Goal: Task Accomplishment & Management: Manage account settings

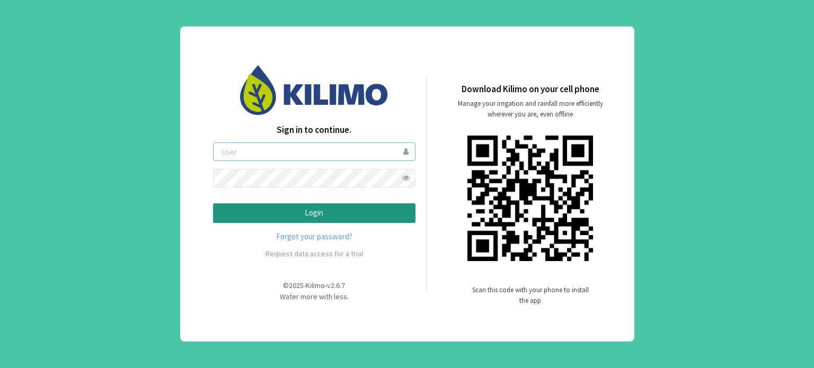
type input "boccolini"
click at [326, 216] on p "Login" at bounding box center [314, 213] width 184 height 12
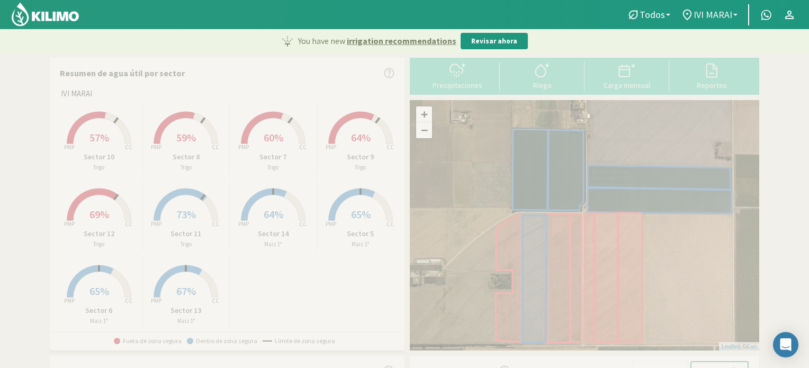
click at [737, 15] on b at bounding box center [736, 15] width 4 height 2
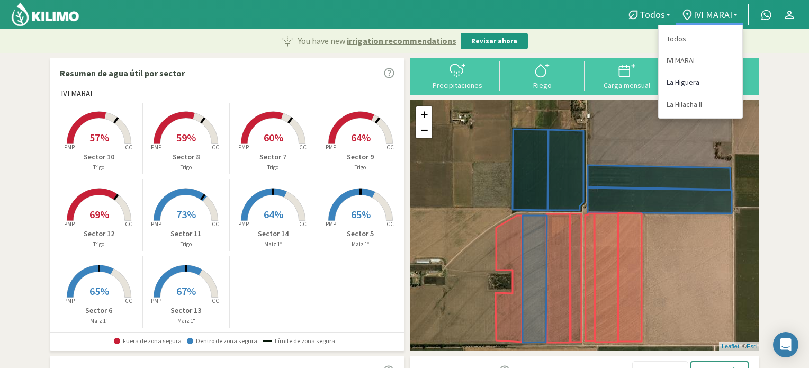
click at [677, 81] on link "La Higuera" at bounding box center [701, 83] width 84 height 22
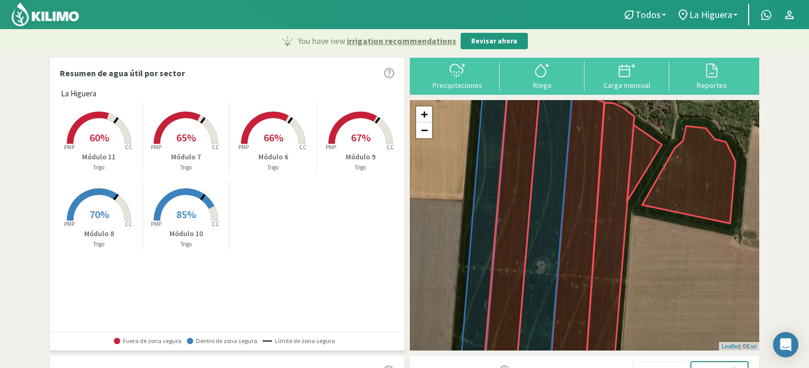
click at [100, 138] on span "60%" at bounding box center [100, 137] width 20 height 13
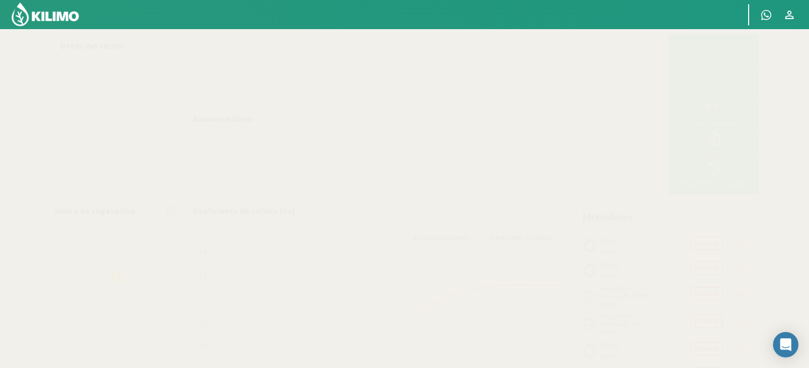
select select "1: Object"
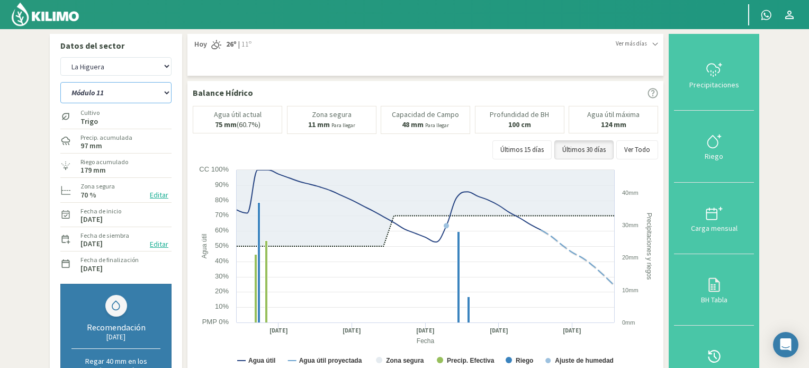
click at [165, 93] on select "Módulo 10 Módulo 11 Módulo 6 Módulo 7 Módulo 8 Módulo 9" at bounding box center [115, 92] width 111 height 21
select select "2: Object"
click at [60, 82] on select "Módulo 10 Módulo 11 Módulo 6 Módulo 7 Módulo 8 Módulo 9" at bounding box center [115, 92] width 111 height 21
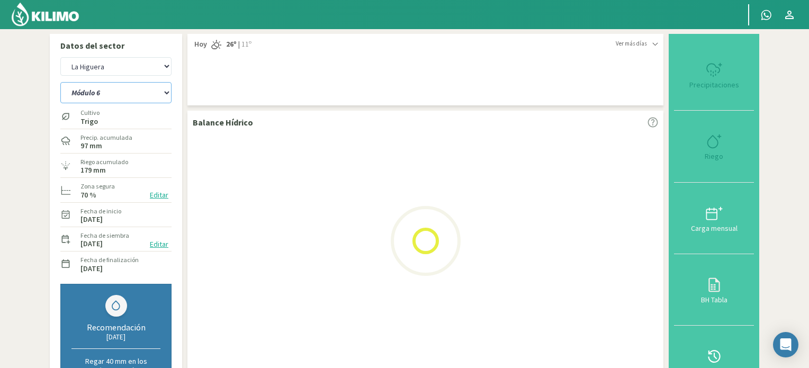
select select "4: Object"
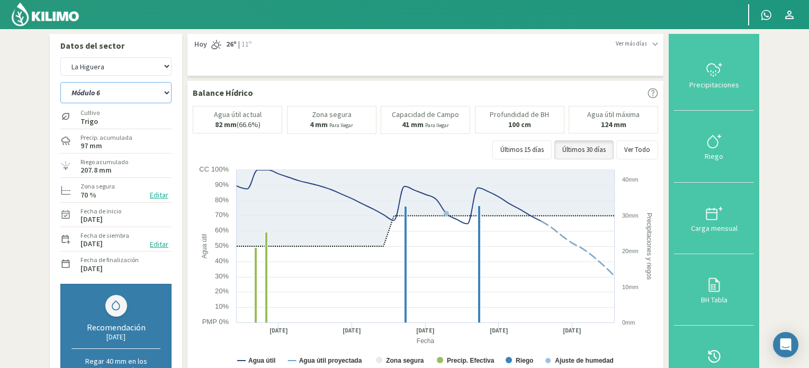
click at [167, 92] on select "Módulo 10 Módulo 11 Módulo 6 Módulo 7 Módulo 8 Módulo 9" at bounding box center [115, 92] width 111 height 21
select select "9: Object"
click at [60, 82] on select "Módulo 10 Módulo 11 Módulo 6 Módulo 7 Módulo 8 Módulo 9" at bounding box center [115, 92] width 111 height 21
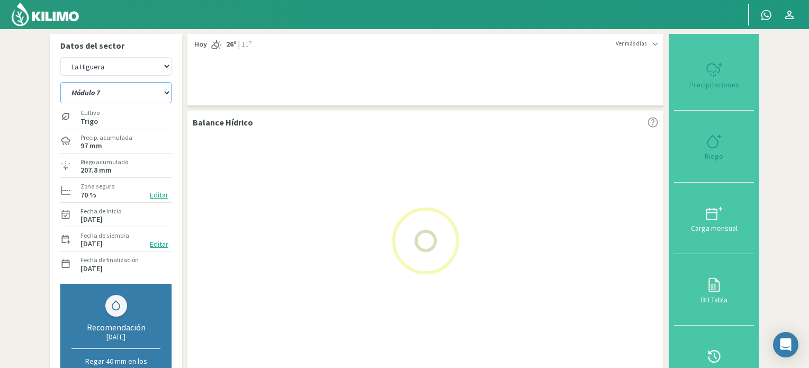
select select "7: Object"
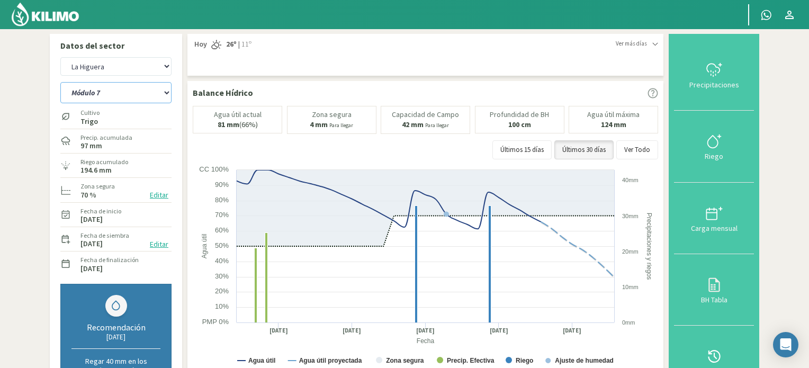
click at [168, 91] on select "Módulo 10 Módulo 11 Módulo 6 Módulo 7 Módulo 8 Módulo 9" at bounding box center [115, 92] width 111 height 21
select select "16: Object"
click at [60, 82] on select "Módulo 10 Módulo 11 Módulo 6 Módulo 7 Módulo 8 Módulo 9" at bounding box center [115, 92] width 111 height 21
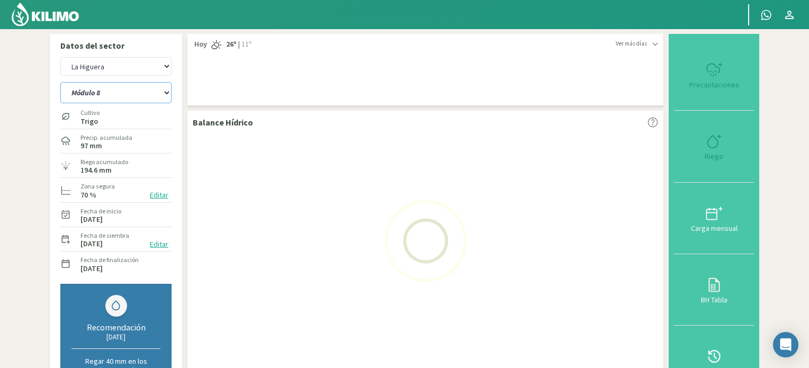
select select "10: Object"
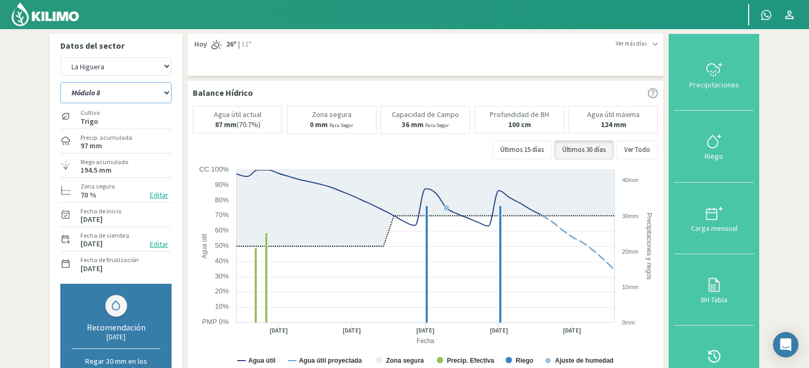
click at [165, 95] on select "Módulo 10 Módulo 11 Módulo 6 Módulo 7 Módulo 8 Módulo 9" at bounding box center [115, 92] width 111 height 21
select select "23: Object"
click at [60, 82] on select "Módulo 10 Módulo 11 Módulo 6 Módulo 7 Módulo 8 Módulo 9" at bounding box center [115, 92] width 111 height 21
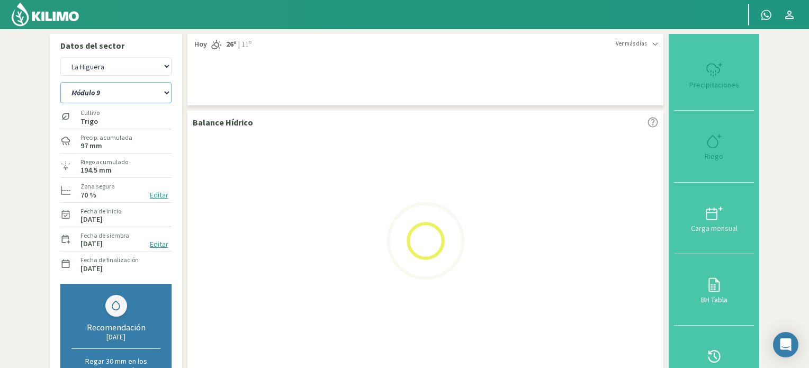
select select "13: Object"
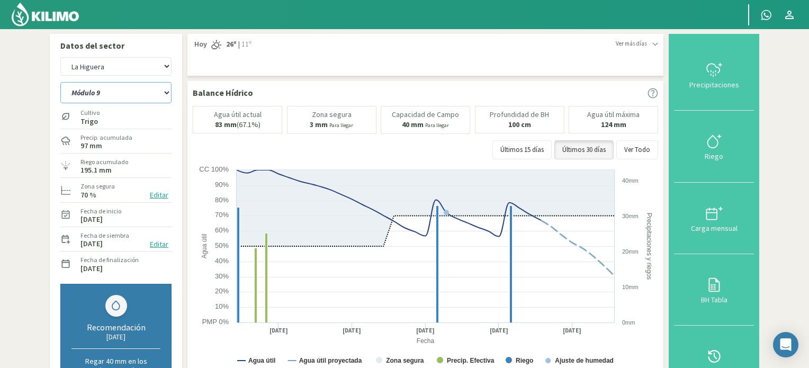
click at [166, 90] on select "Módulo 10 Módulo 11 Módulo 6 Módulo 7 Módulo 8 Módulo 9" at bounding box center [115, 92] width 111 height 21
select select "24: Object"
click at [60, 82] on select "Módulo 10 Módulo 11 Módulo 6 Módulo 7 Módulo 8 Módulo 9" at bounding box center [115, 92] width 111 height 21
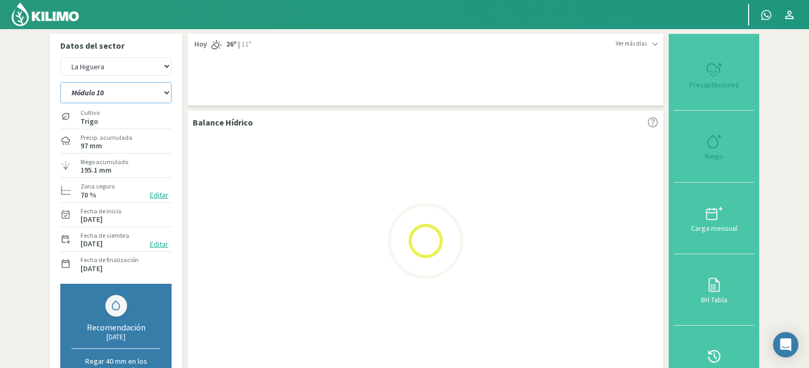
select select "16: Object"
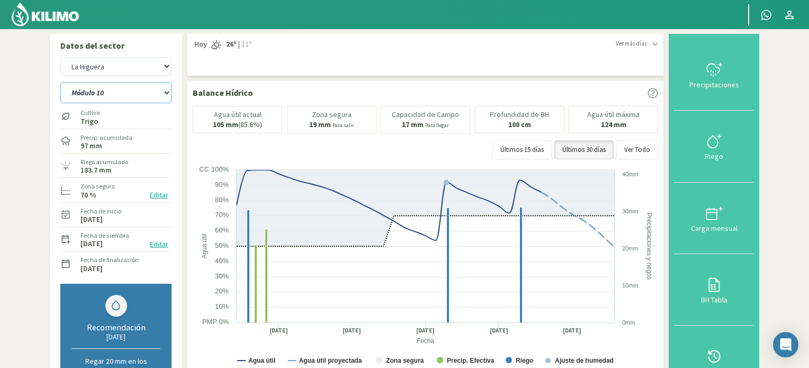
click at [166, 91] on select "Módulo 10 Módulo 11 Módulo 6 Módulo 7 Módulo 8 Módulo 9" at bounding box center [115, 92] width 111 height 21
click at [60, 82] on select "Módulo 10 Módulo 11 Módulo 6 Módulo 7 Módulo 8 Módulo 9" at bounding box center [115, 92] width 111 height 21
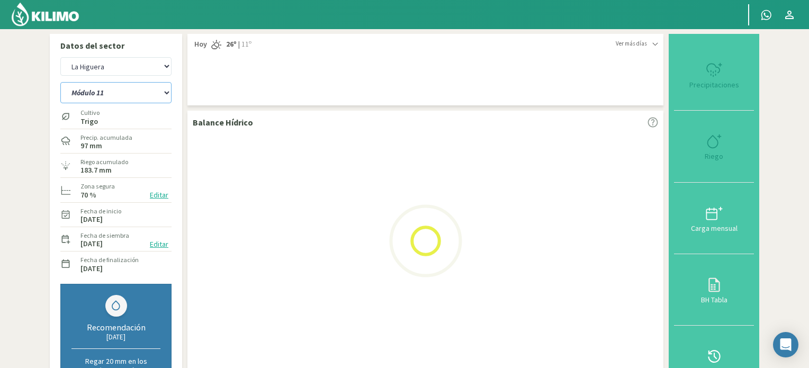
select select "30: Object"
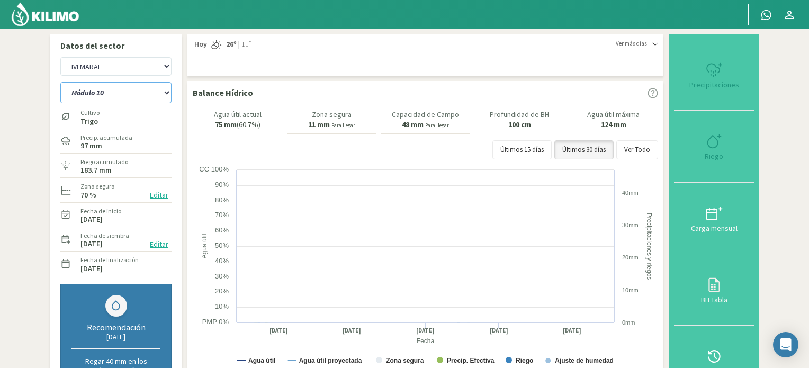
select select "19: Object"
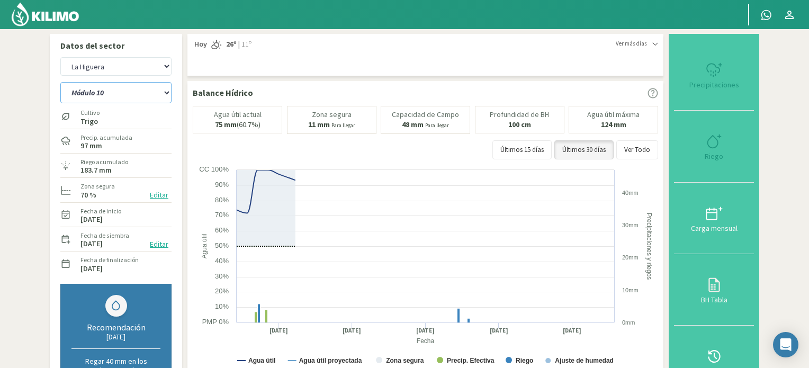
select select "37: Object"
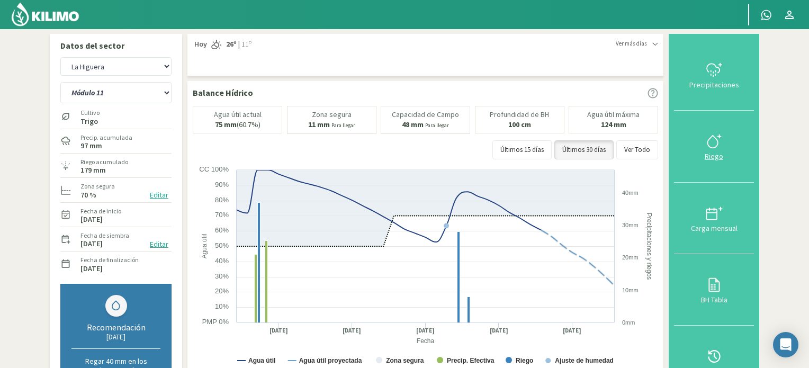
click at [719, 138] on icon at bounding box center [714, 141] width 17 height 17
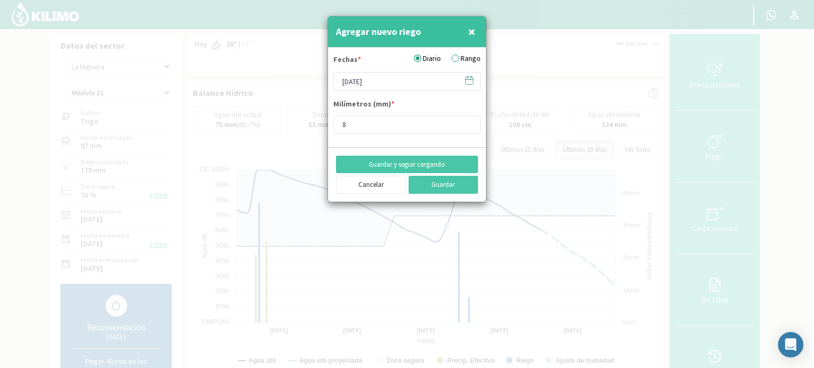
click at [469, 80] on icon at bounding box center [469, 80] width 10 height 10
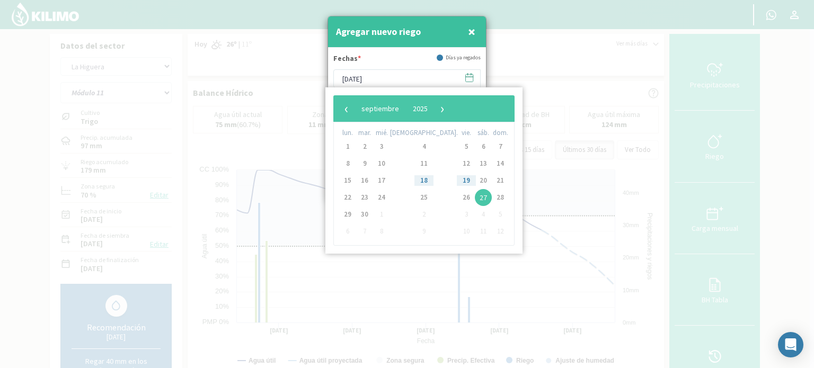
click at [475, 195] on span "27" at bounding box center [483, 197] width 17 height 17
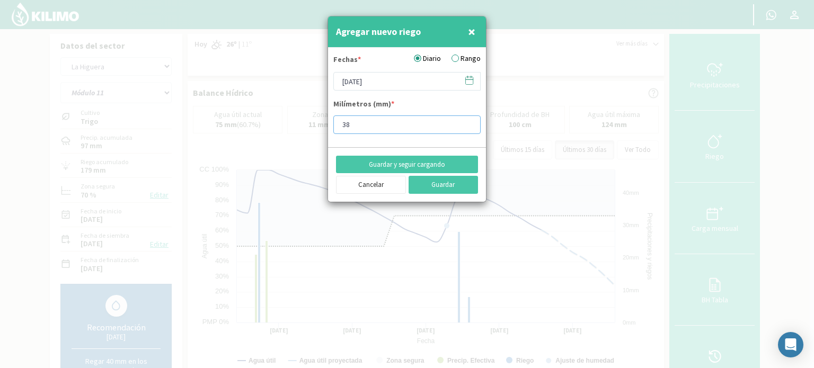
click at [466, 121] on input "38" at bounding box center [406, 124] width 147 height 19
click at [467, 127] on input "37" at bounding box center [406, 124] width 147 height 19
click at [467, 127] on input "36" at bounding box center [406, 124] width 147 height 19
click at [467, 127] on input "35" at bounding box center [406, 124] width 147 height 19
click at [468, 122] on input "36" at bounding box center [406, 124] width 147 height 19
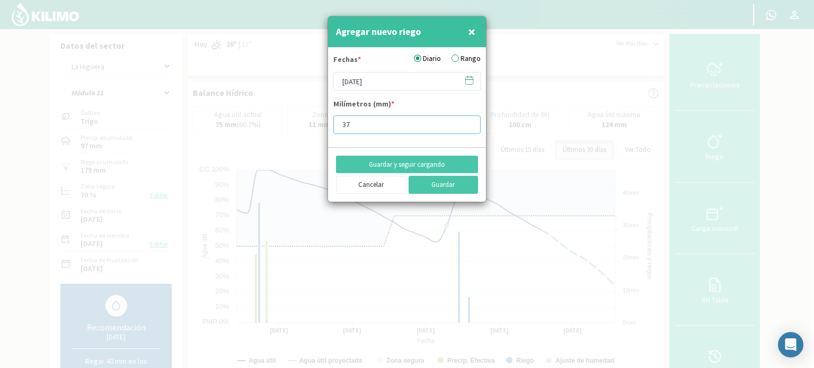
type input "37"
click at [468, 122] on input "37" at bounding box center [406, 124] width 147 height 19
click at [444, 185] on button "Guardar" at bounding box center [443, 185] width 70 height 18
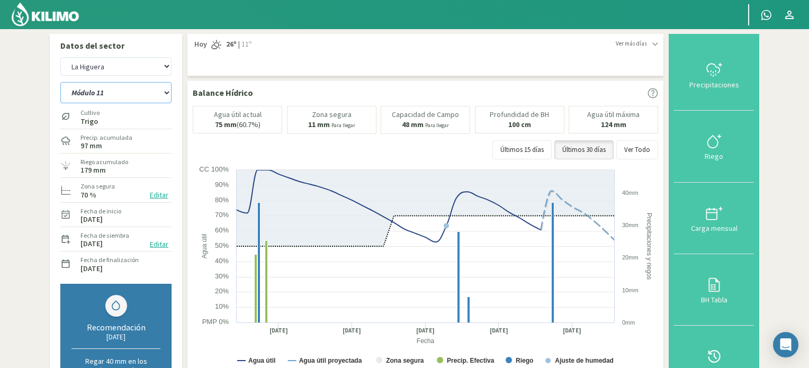
click at [167, 93] on select "Módulo 10 Módulo 11 Módulo 6 Módulo 7 Módulo 8 Módulo 9" at bounding box center [115, 92] width 111 height 21
click at [60, 82] on select "Módulo 10 Módulo 11 Módulo 6 Módulo 7 Módulo 8 Módulo 9" at bounding box center [115, 92] width 111 height 21
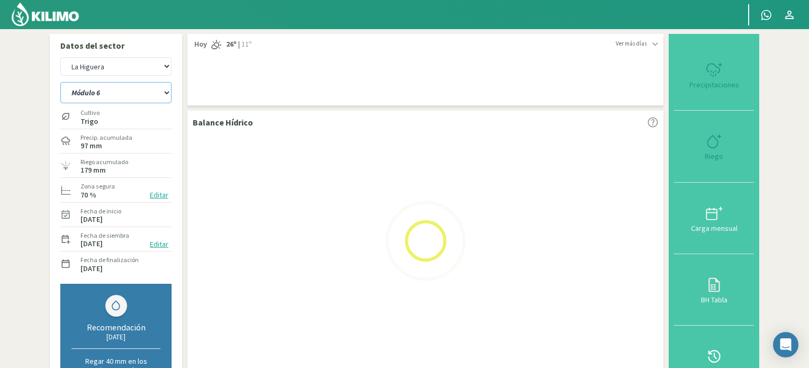
select select "37: Object"
select select "22: Object"
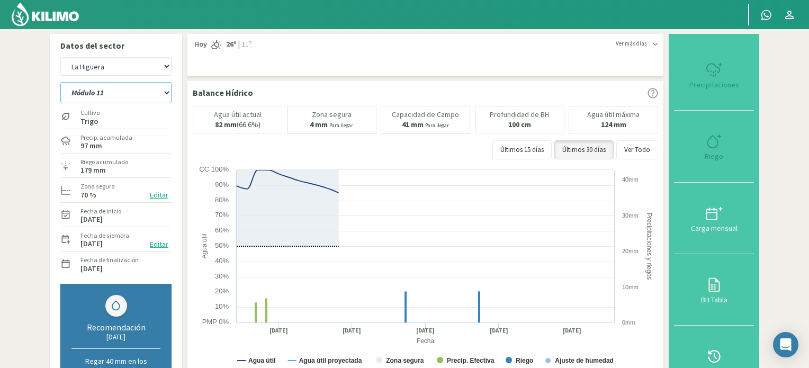
select select "44: Object"
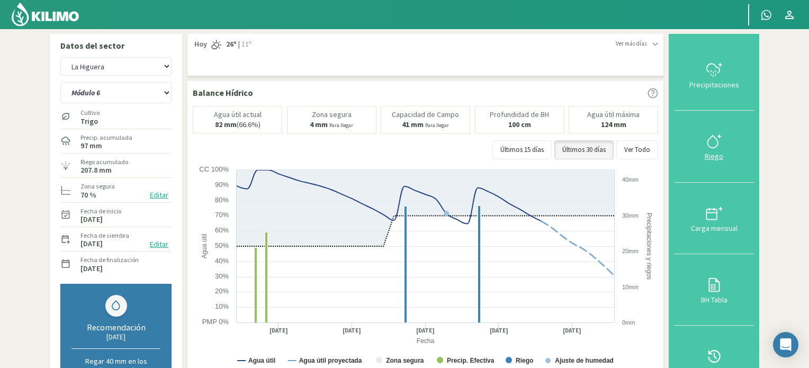
drag, startPoint x: 712, startPoint y: 141, endPoint x: 608, endPoint y: 189, distance: 114.2
click at [712, 142] on icon at bounding box center [714, 141] width 17 height 17
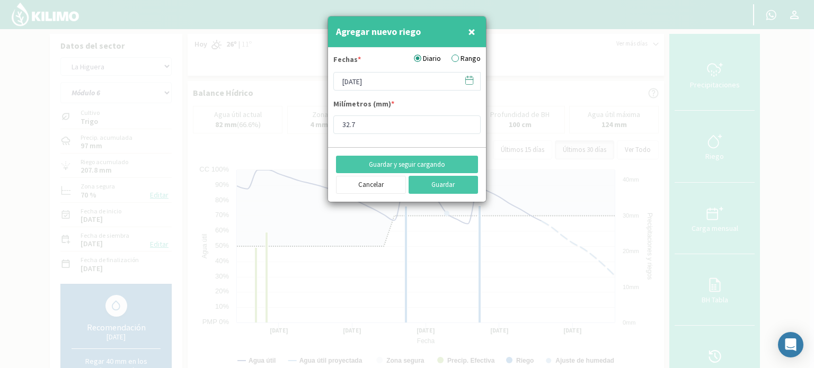
click at [472, 82] on icon at bounding box center [469, 80] width 10 height 10
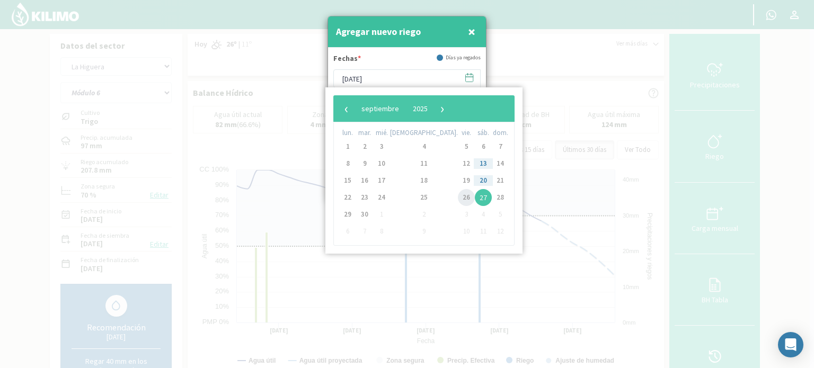
click at [458, 198] on span "26" at bounding box center [466, 197] width 17 height 17
type input "[DATE]"
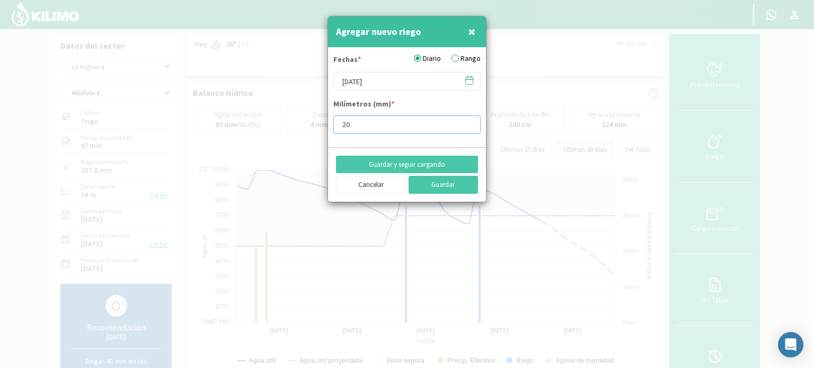
click at [467, 127] on input "20" at bounding box center [406, 124] width 147 height 19
type input "19"
click at [467, 127] on input "19" at bounding box center [406, 124] width 147 height 19
click at [438, 185] on button "Guardar" at bounding box center [443, 185] width 70 height 18
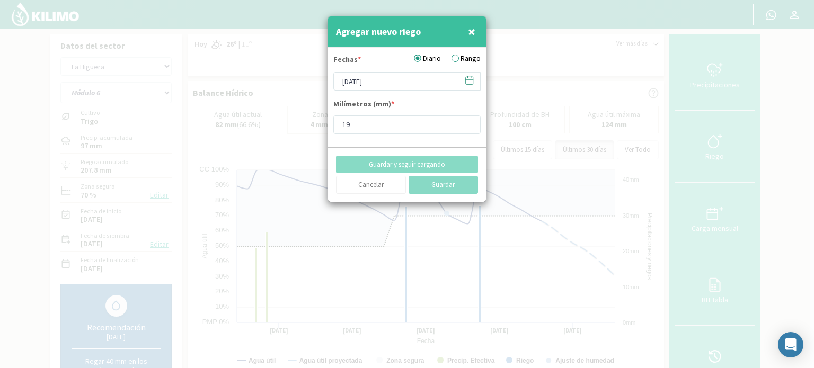
type input "[DATE]"
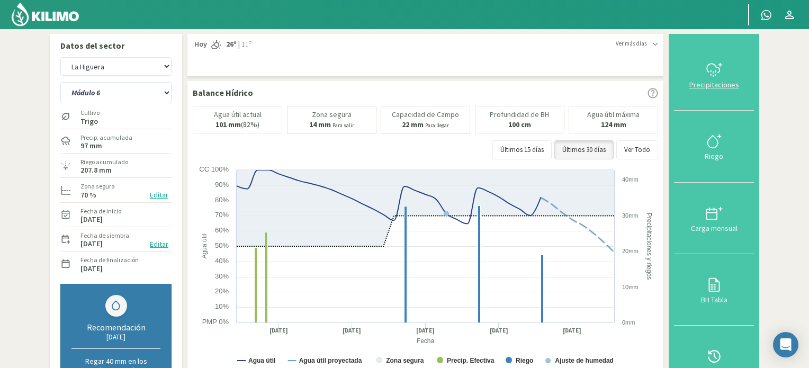
click at [727, 77] on div at bounding box center [714, 69] width 74 height 17
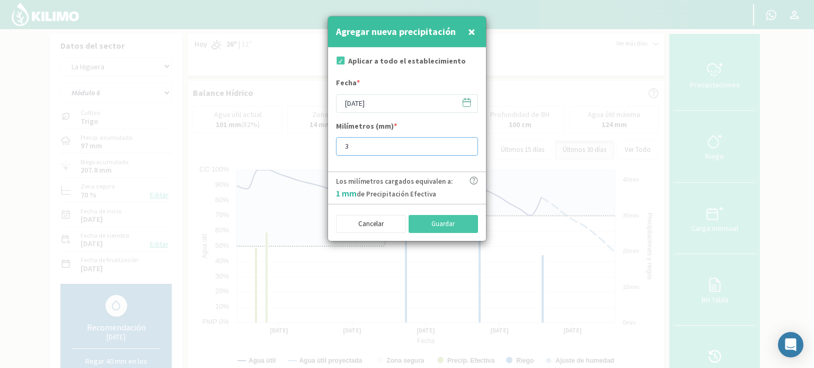
click at [465, 141] on input "3" at bounding box center [407, 146] width 142 height 19
click at [465, 141] on input "4" at bounding box center [407, 146] width 142 height 19
click at [465, 141] on input "12" at bounding box center [407, 146] width 142 height 19
click at [465, 141] on input "13" at bounding box center [407, 146] width 142 height 19
click at [465, 141] on input "15" at bounding box center [407, 146] width 142 height 19
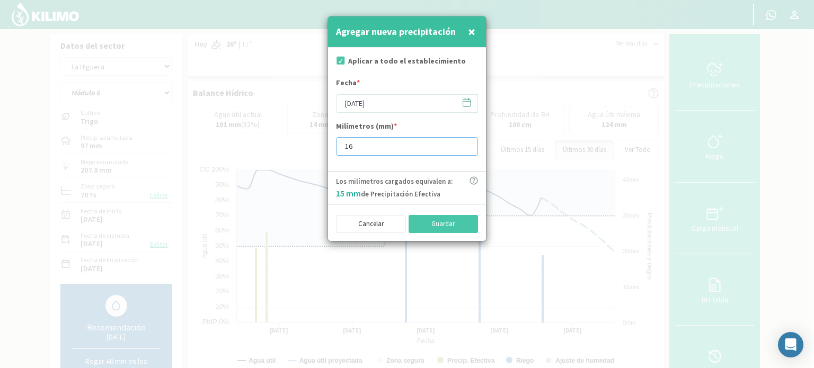
click at [465, 141] on input "16" at bounding box center [407, 146] width 142 height 19
click at [465, 141] on input "17" at bounding box center [407, 146] width 142 height 19
click at [465, 141] on input "18" at bounding box center [407, 146] width 142 height 19
click at [465, 141] on input "19" at bounding box center [407, 146] width 142 height 19
click at [465, 141] on input "20" at bounding box center [407, 146] width 142 height 19
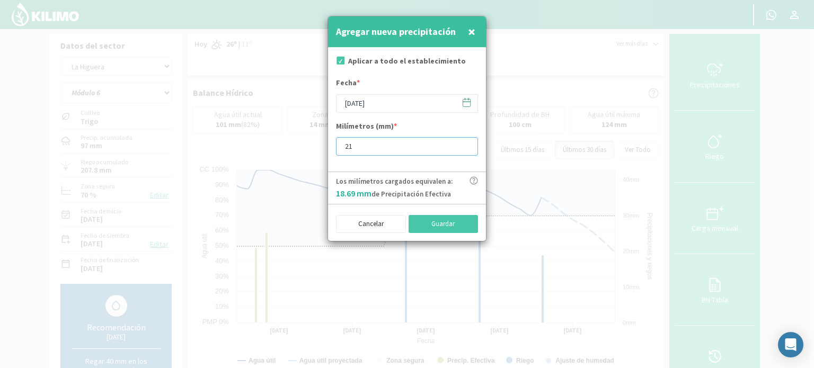
click at [465, 141] on input "21" at bounding box center [407, 146] width 142 height 19
click at [465, 141] on input "22" at bounding box center [407, 146] width 142 height 19
click at [464, 142] on input "23" at bounding box center [407, 146] width 142 height 19
click at [464, 142] on input "24" at bounding box center [407, 146] width 142 height 19
click at [464, 142] on input "25" at bounding box center [407, 146] width 142 height 19
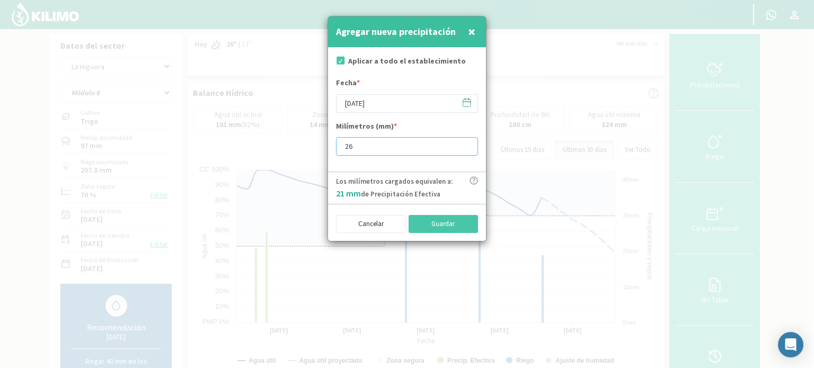
type input "26"
click at [464, 142] on input "26" at bounding box center [407, 146] width 142 height 19
click at [464, 99] on icon at bounding box center [466, 102] width 7 height 7
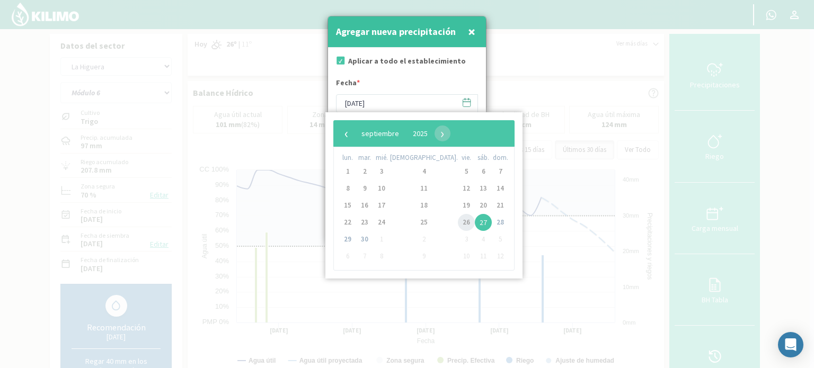
click at [458, 223] on span "26" at bounding box center [466, 222] width 17 height 17
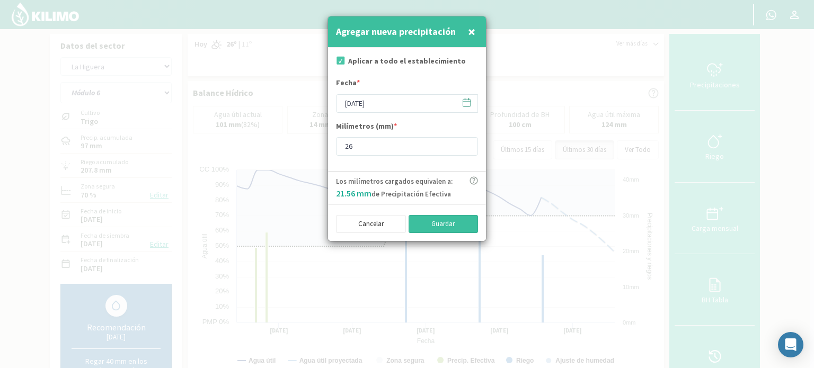
click at [463, 220] on button "Guardar" at bounding box center [443, 224] width 70 height 18
type input "[DATE]"
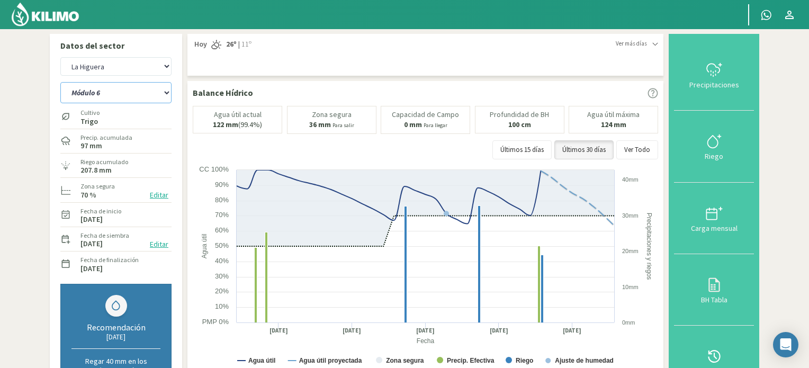
click at [167, 92] on select "Módulo 10 Módulo 11 Módulo 6 Módulo 7 Módulo 8 Módulo 9" at bounding box center [115, 92] width 111 height 21
click at [60, 82] on select "Módulo 10 Módulo 11 Módulo 6 Módulo 7 Módulo 8 Módulo 9" at bounding box center [115, 92] width 111 height 21
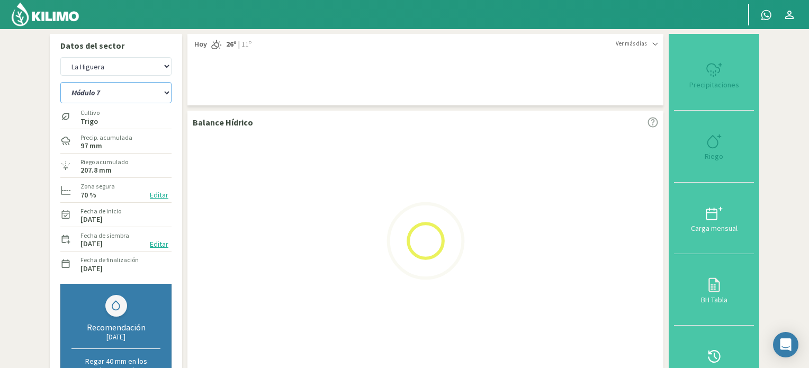
select select "44: Object"
select select "25: Object"
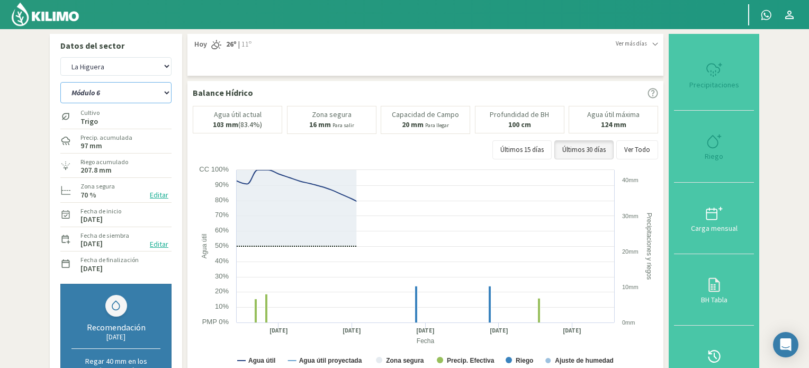
select select "51: Object"
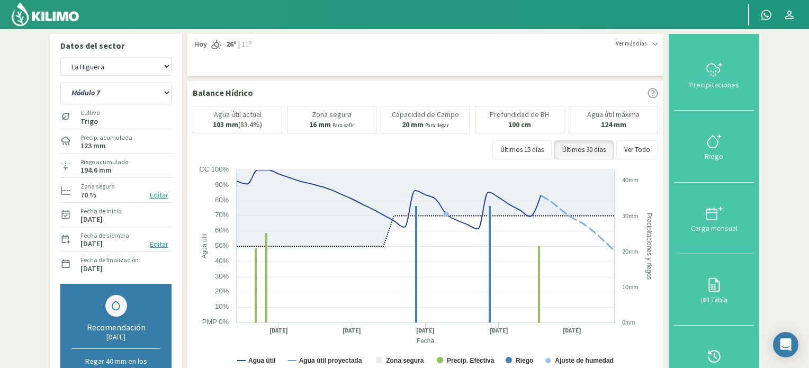
click at [53, 15] on img at bounding box center [45, 14] width 69 height 25
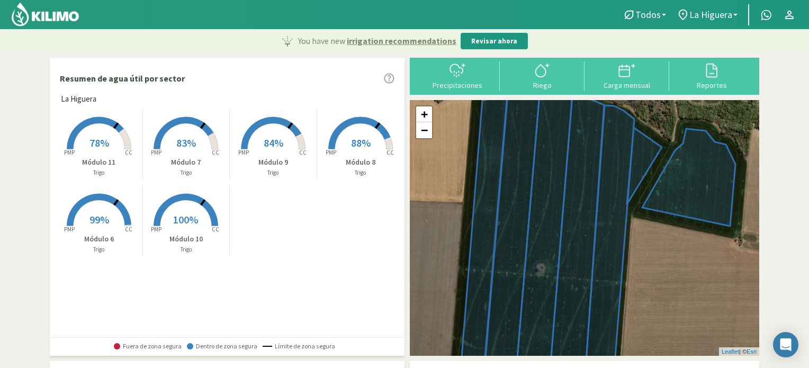
click at [106, 140] on span "78%" at bounding box center [100, 142] width 20 height 13
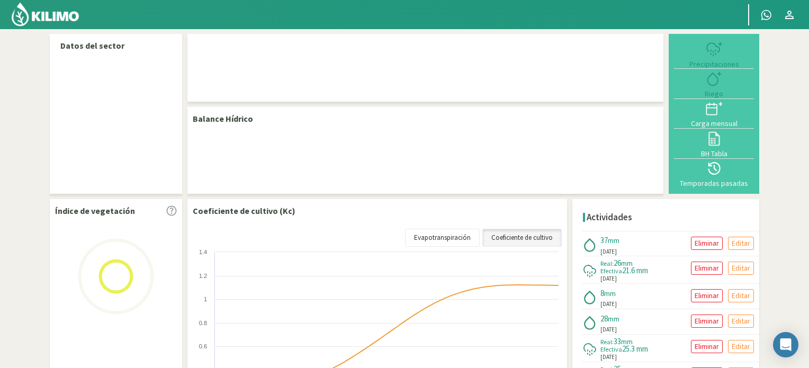
select select "1: Object"
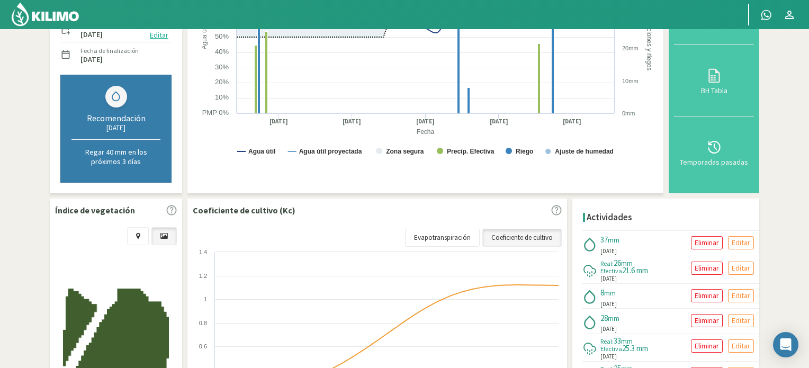
scroll to position [212, 0]
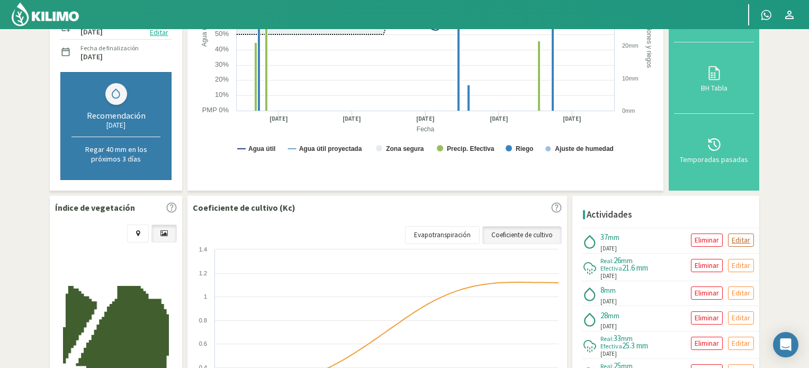
click at [741, 237] on p "Editar" at bounding box center [741, 240] width 19 height 12
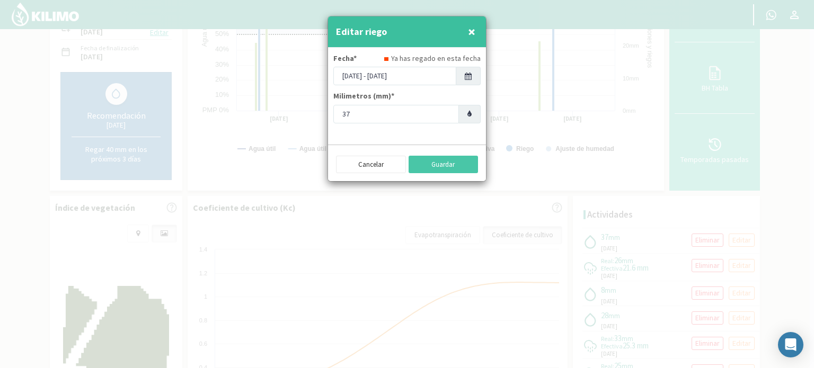
click at [470, 76] on icon at bounding box center [468, 76] width 7 height 7
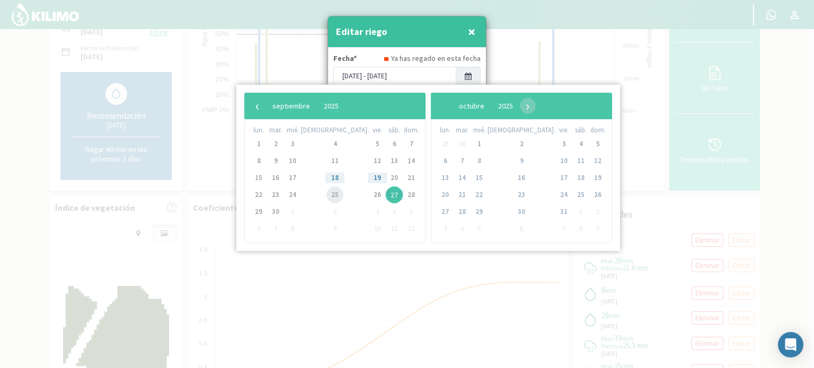
click at [326, 195] on span "25" at bounding box center [334, 194] width 17 height 17
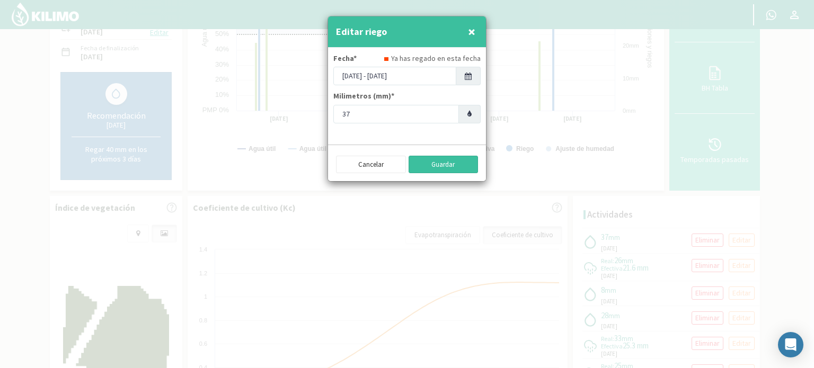
click at [441, 169] on button "Guardar" at bounding box center [443, 165] width 70 height 18
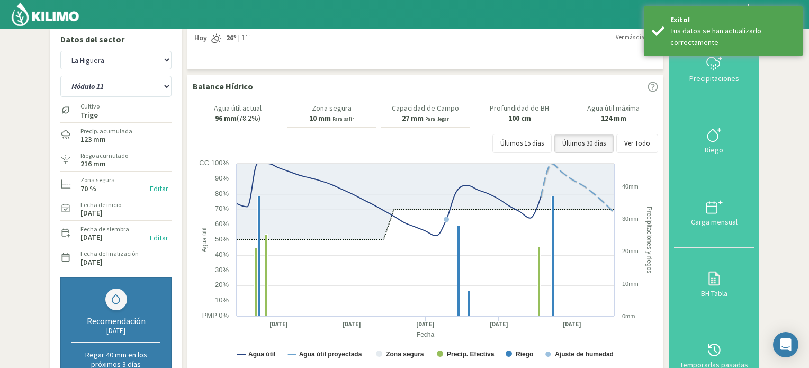
scroll to position [0, 0]
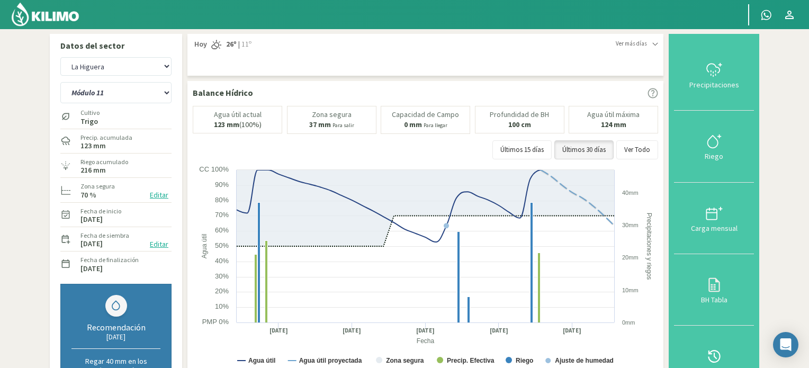
click at [33, 14] on img at bounding box center [45, 14] width 69 height 25
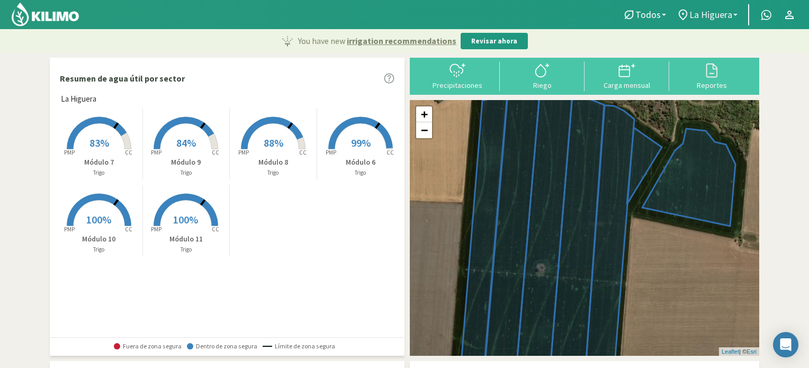
click at [737, 12] on link "La Higuera" at bounding box center [708, 15] width 72 height 20
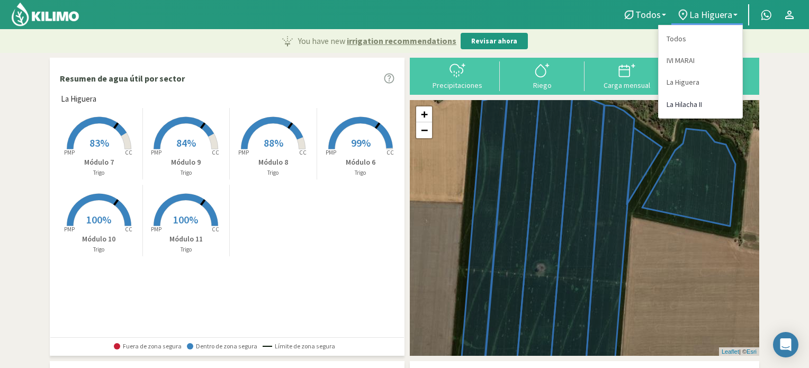
click at [684, 103] on link "La Hilacha II" at bounding box center [701, 105] width 84 height 22
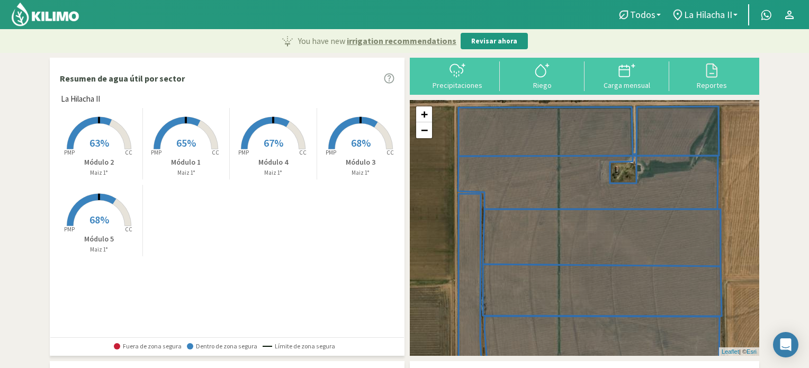
click at [180, 144] on span "65%" at bounding box center [186, 142] width 20 height 13
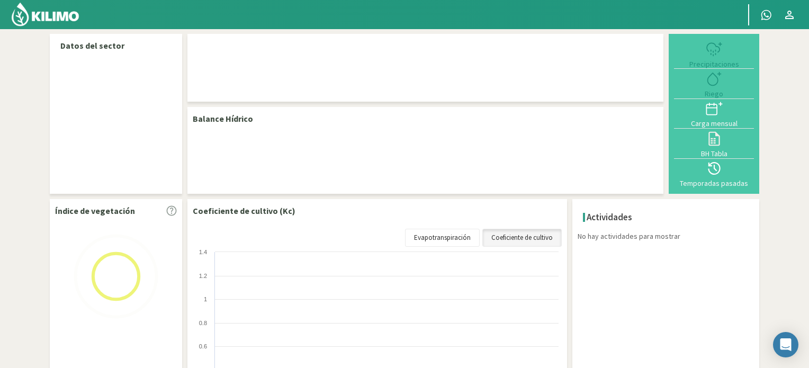
select select "2: Object"
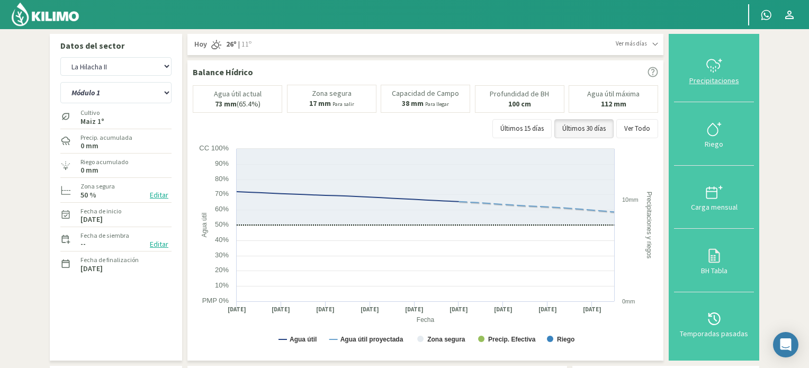
click at [716, 68] on icon at bounding box center [714, 65] width 17 height 17
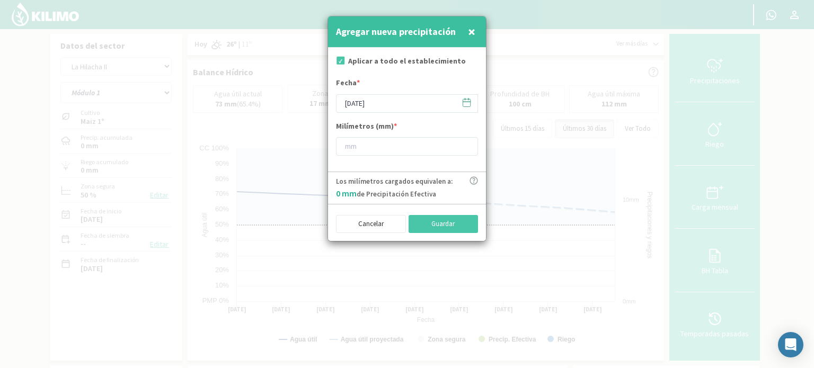
click at [468, 100] on icon at bounding box center [466, 102] width 10 height 10
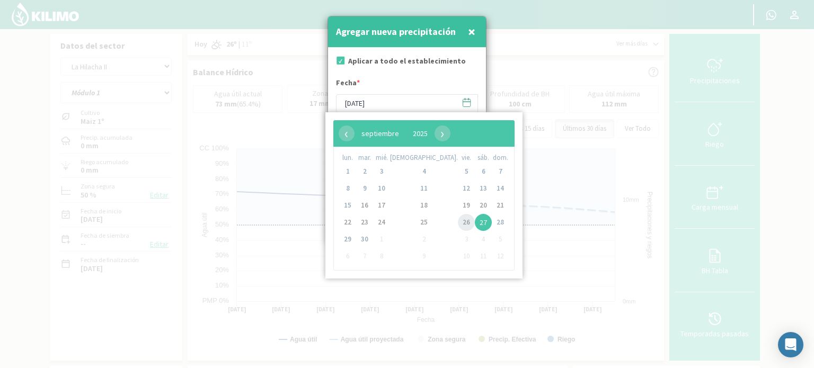
click at [458, 220] on span "26" at bounding box center [466, 222] width 17 height 17
type input "[DATE]"
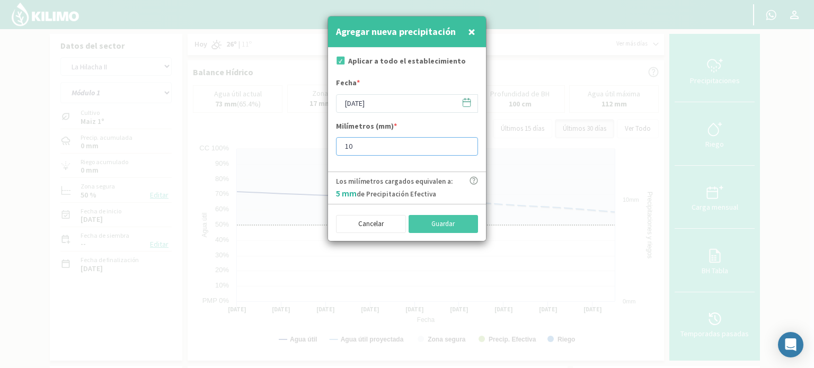
click at [464, 142] on input "10" at bounding box center [407, 146] width 142 height 19
click at [464, 142] on input "11" at bounding box center [407, 146] width 142 height 19
click at [464, 142] on input "20" at bounding box center [407, 146] width 142 height 19
click at [464, 142] on input "21" at bounding box center [407, 146] width 142 height 19
click at [464, 142] on input "22" at bounding box center [407, 146] width 142 height 19
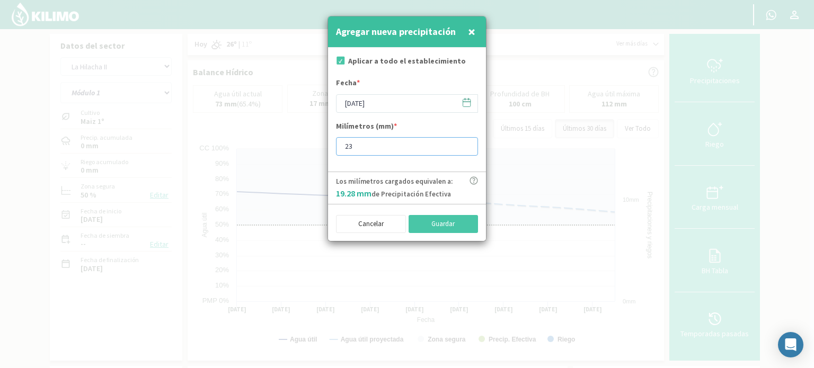
click at [464, 142] on input "23" at bounding box center [407, 146] width 142 height 19
click at [464, 142] on input "24" at bounding box center [407, 146] width 142 height 19
click at [464, 142] on input "25" at bounding box center [407, 146] width 142 height 19
click at [464, 142] on input "26" at bounding box center [407, 146] width 142 height 19
click at [464, 142] on input "27" at bounding box center [407, 146] width 142 height 19
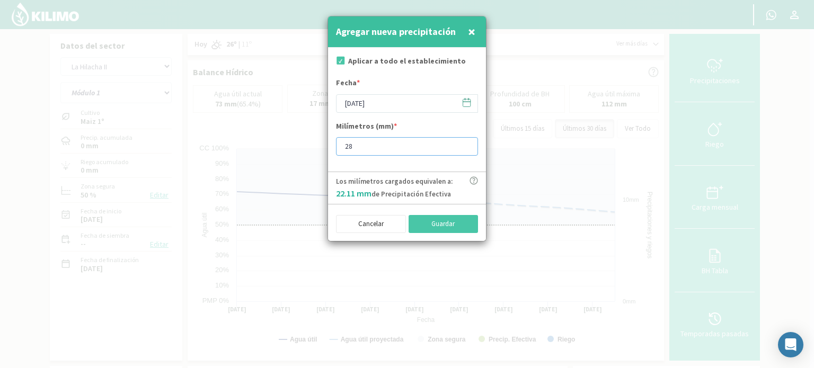
type input "28"
click at [466, 145] on input "28" at bounding box center [407, 146] width 142 height 19
click at [444, 228] on button "Guardar" at bounding box center [443, 224] width 70 height 18
type input "[DATE]"
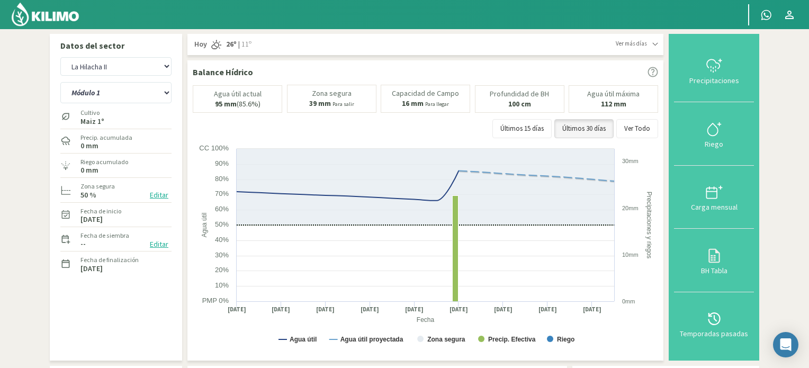
click at [50, 13] on img at bounding box center [45, 14] width 69 height 25
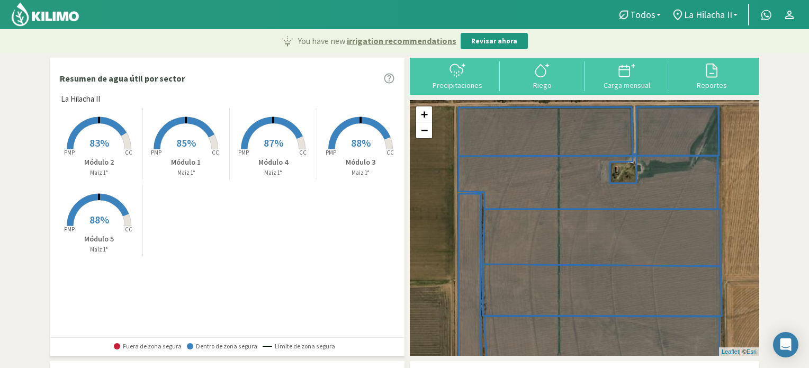
click at [178, 133] on rect at bounding box center [186, 150] width 85 height 85
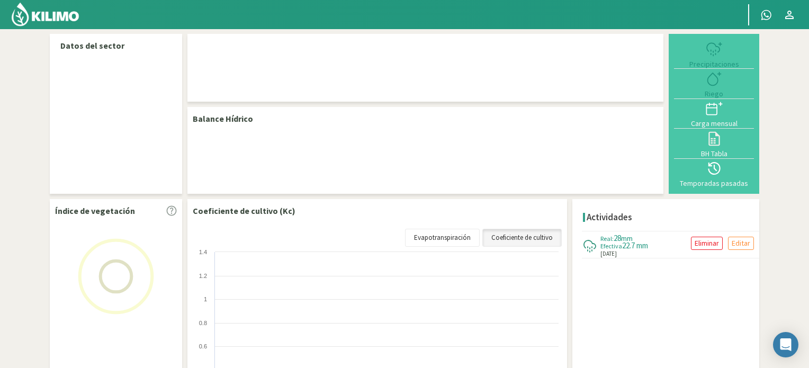
select select "2: Object"
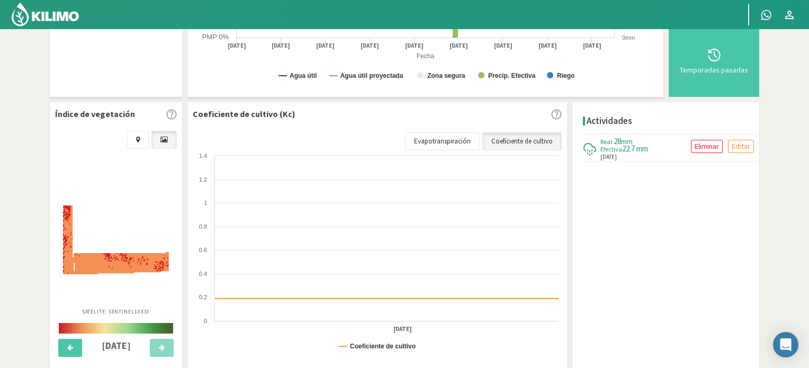
scroll to position [265, 0]
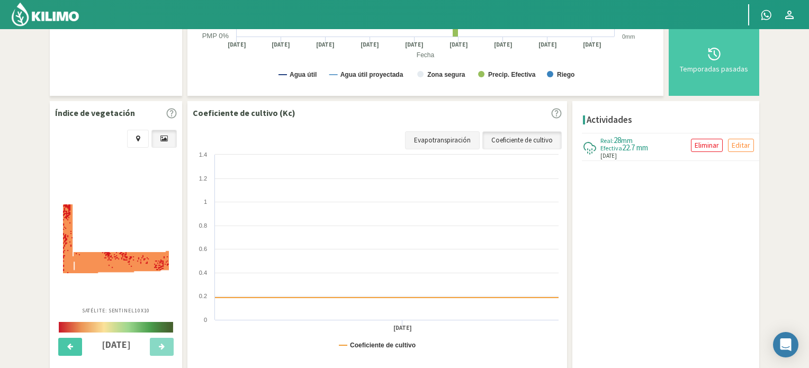
click at [471, 137] on link "Evapotranspiración" at bounding box center [442, 140] width 75 height 18
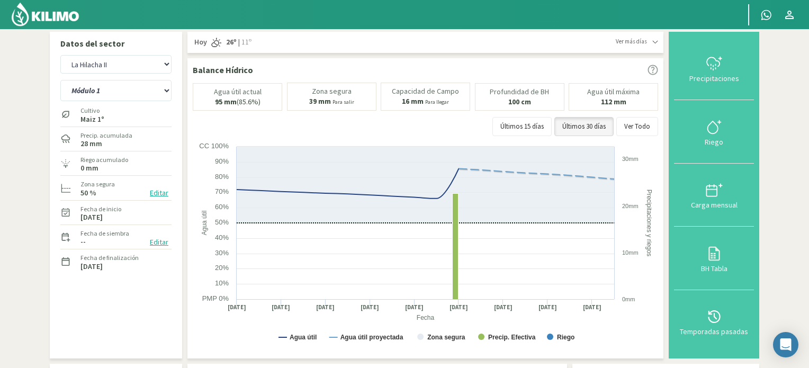
scroll to position [0, 0]
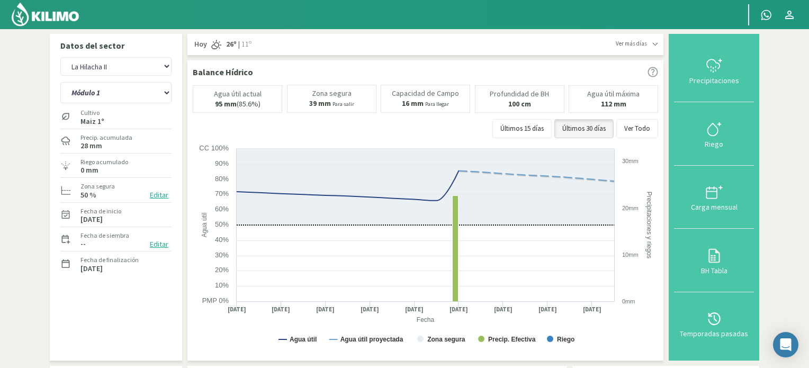
drag, startPoint x: 59, startPoint y: 15, endPoint x: 489, endPoint y: 5, distance: 430.2
click at [59, 15] on img at bounding box center [45, 14] width 69 height 25
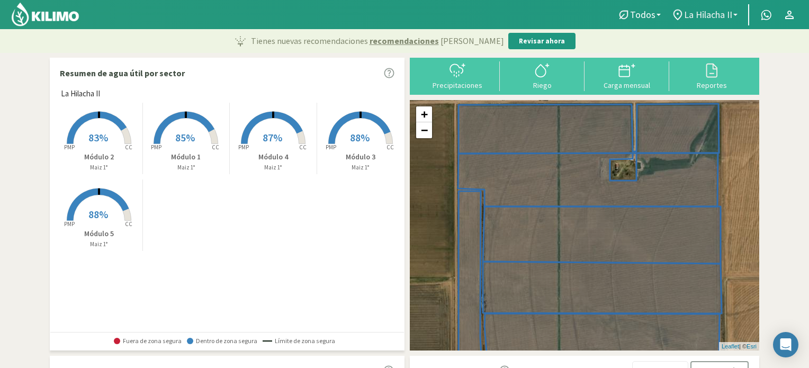
click at [736, 12] on link "La Hilacha II" at bounding box center [704, 15] width 77 height 20
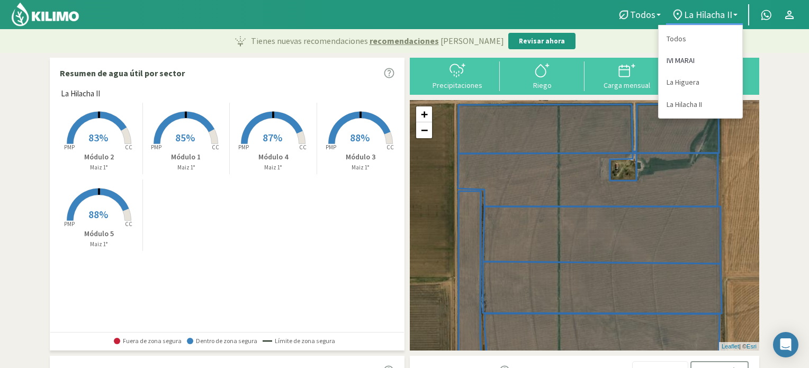
click at [680, 61] on link "IVI MARAI" at bounding box center [701, 61] width 84 height 22
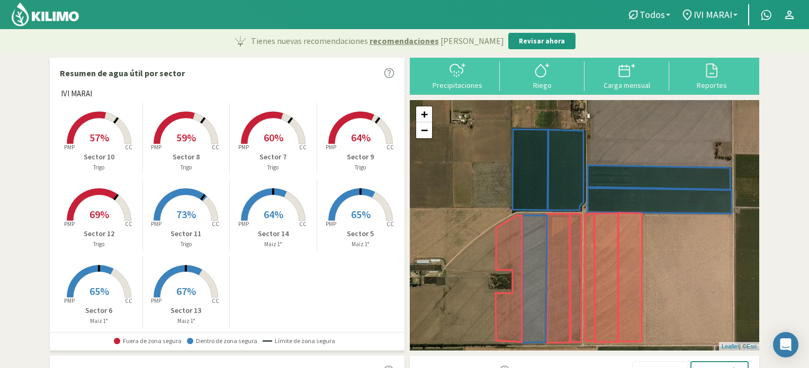
click at [271, 129] on rect at bounding box center [273, 145] width 85 height 85
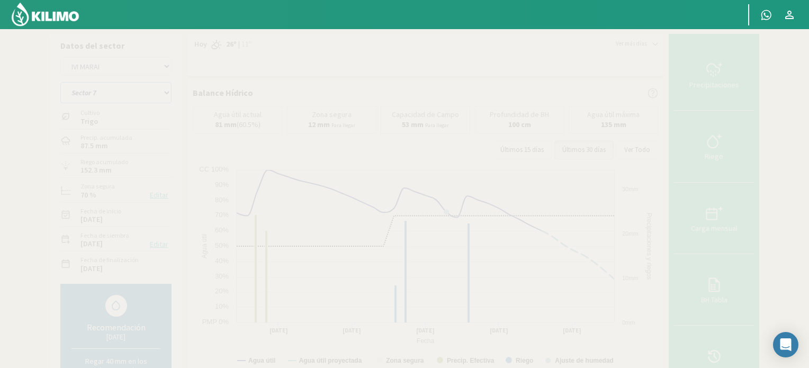
click at [165, 93] on select "Sector 10 Sector 11 Sector 12 Sector 13 Sector 14 Sector 5 Sector 6 Sector 7 Se…" at bounding box center [115, 92] width 111 height 21
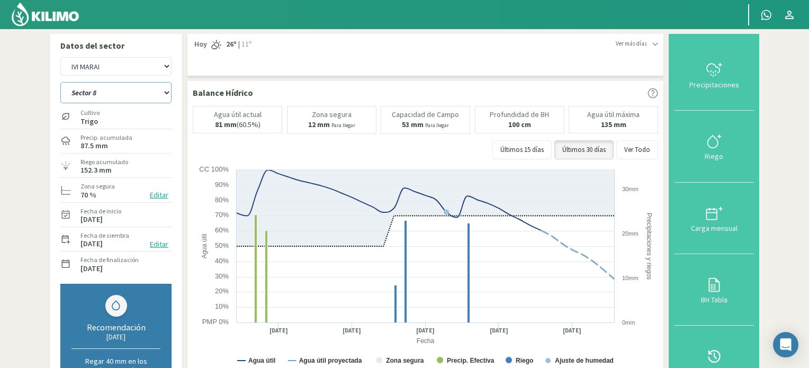
click at [60, 82] on select "Sector 10 Sector 11 Sector 12 Sector 13 Sector 14 Sector 5 Sector 6 Sector 7 Se…" at bounding box center [115, 92] width 111 height 21
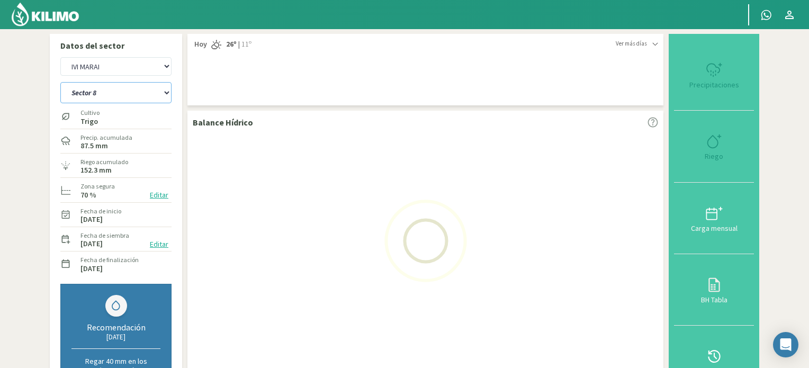
select select "7: Object"
select select "3: Object"
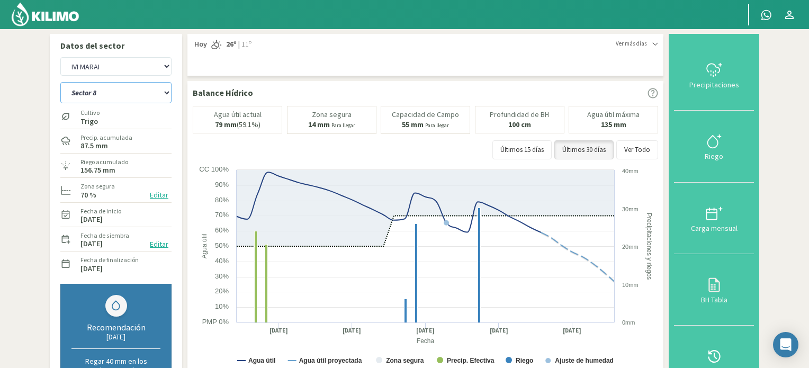
click at [168, 94] on select "Sector 10 Sector 11 Sector 12 Sector 13 Sector 14 Sector 5 Sector 6 Sector 7 Se…" at bounding box center [115, 92] width 111 height 21
select select "19: Object"
click at [60, 82] on select "Sector 10 Sector 11 Sector 12 Sector 13 Sector 14 Sector 5 Sector 6 Sector 7 Se…" at bounding box center [115, 92] width 111 height 21
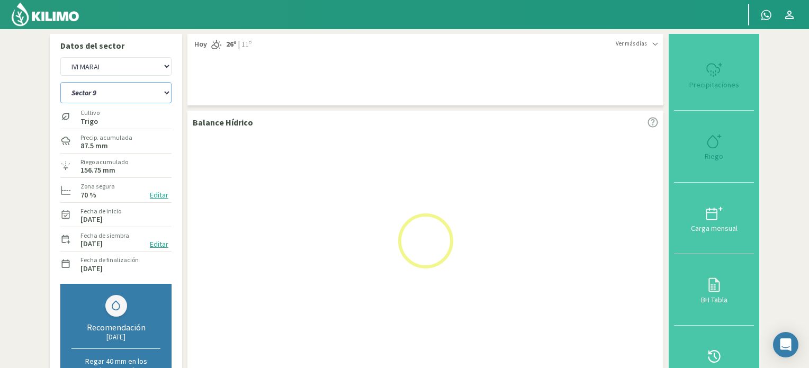
select select "6: Object"
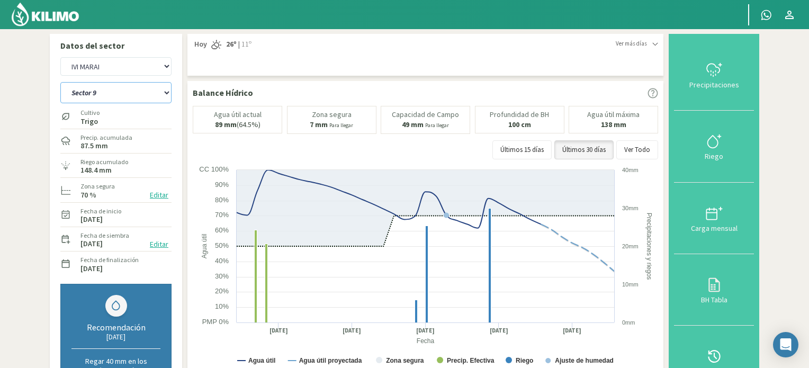
click at [167, 95] on select "Sector 10 Sector 11 Sector 12 Sector 13 Sector 14 Sector 5 Sector 6 Sector 7 Se…" at bounding box center [115, 92] width 111 height 21
select select "20: Object"
click at [60, 82] on select "Sector 10 Sector 11 Sector 12 Sector 13 Sector 14 Sector 5 Sector 6 Sector 7 Se…" at bounding box center [115, 92] width 111 height 21
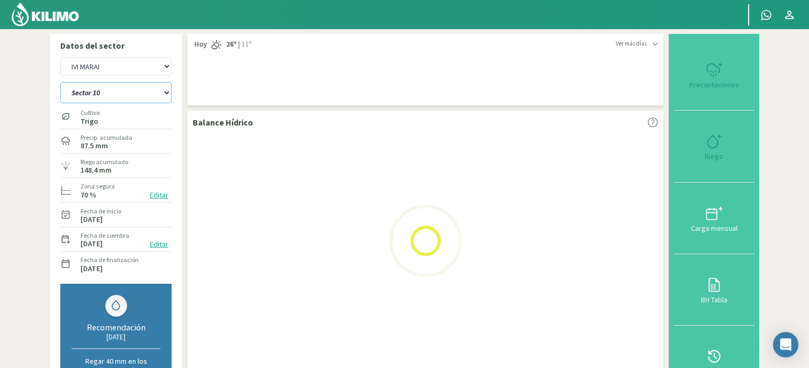
select select "9: Object"
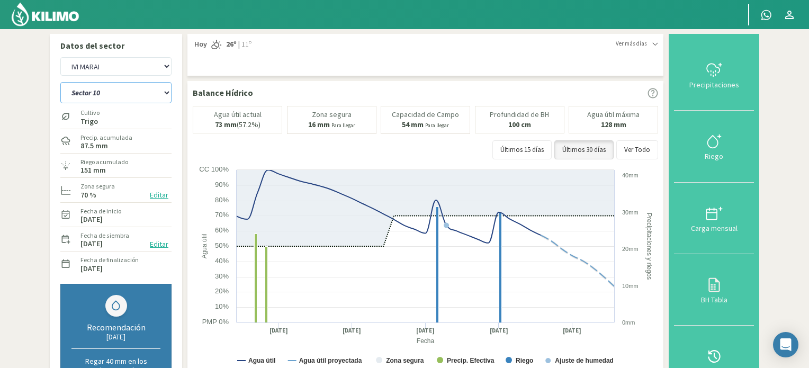
click at [169, 93] on select "Sector 10 Sector 11 Sector 12 Sector 13 Sector 14 Sector 5 Sector 6 Sector 7 Se…" at bounding box center [115, 92] width 111 height 21
select select "31: Object"
click at [60, 82] on select "Sector 10 Sector 11 Sector 12 Sector 13 Sector 14 Sector 5 Sector 6 Sector 7 Se…" at bounding box center [115, 92] width 111 height 21
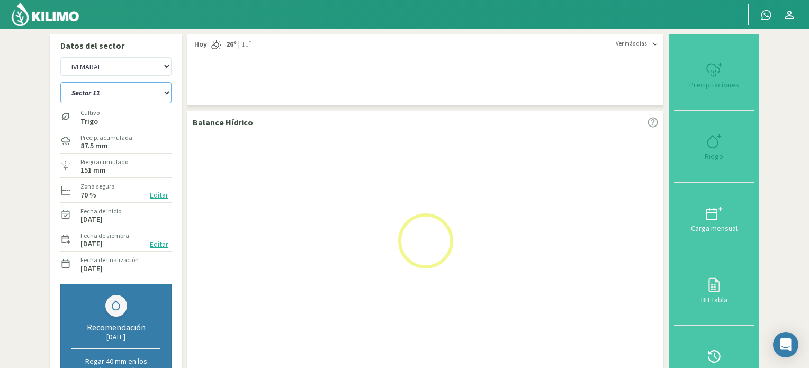
select select "12: Object"
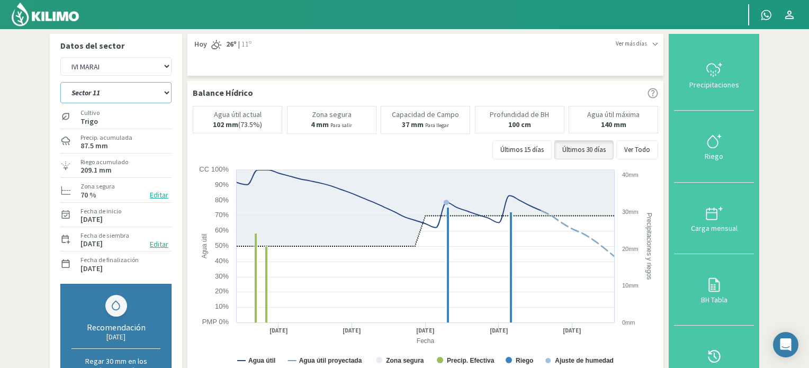
click at [169, 91] on select "Sector 10 Sector 11 Sector 12 Sector 13 Sector 14 Sector 5 Sector 6 Sector 7 Se…" at bounding box center [115, 92] width 111 height 21
select select "42: Object"
click at [60, 82] on select "Sector 10 Sector 11 Sector 12 Sector 13 Sector 14 Sector 5 Sector 6 Sector 7 Se…" at bounding box center [115, 92] width 111 height 21
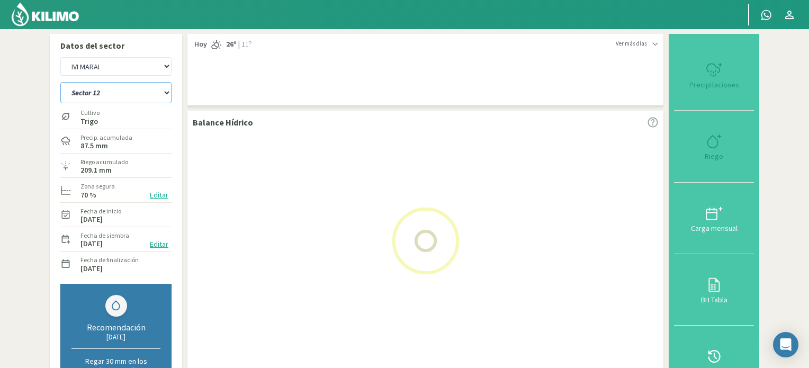
select select "15: Object"
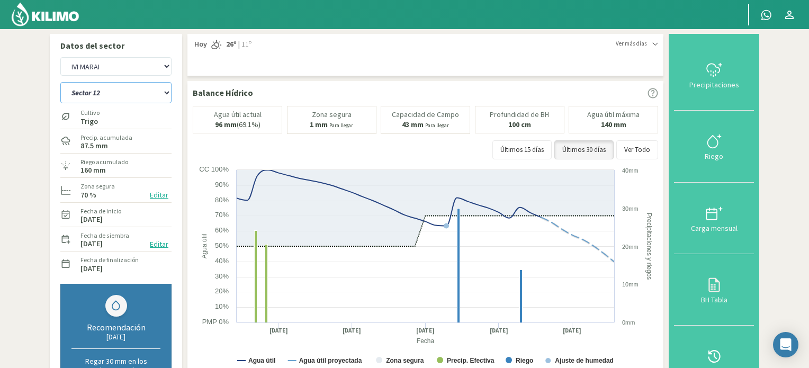
click at [165, 93] on select "Sector 10 Sector 11 Sector 12 Sector 13 Sector 14 Sector 5 Sector 6 Sector 7 Se…" at bounding box center [115, 92] width 111 height 21
select select "57: Object"
click at [60, 82] on select "Sector 10 Sector 11 Sector 12 Sector 13 Sector 14 Sector 5 Sector 6 Sector 7 Se…" at bounding box center [115, 92] width 111 height 21
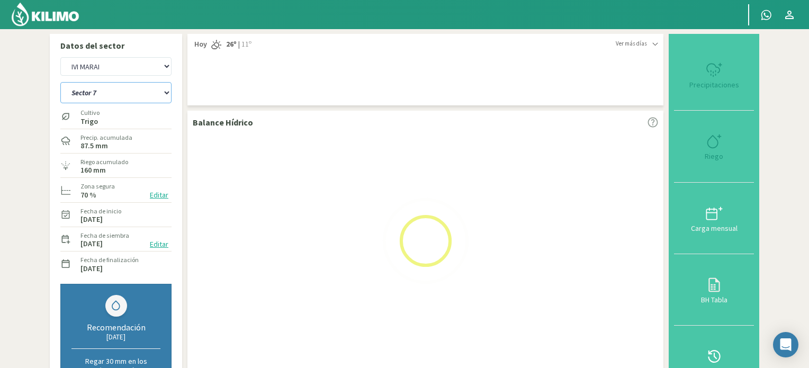
select select "18: Object"
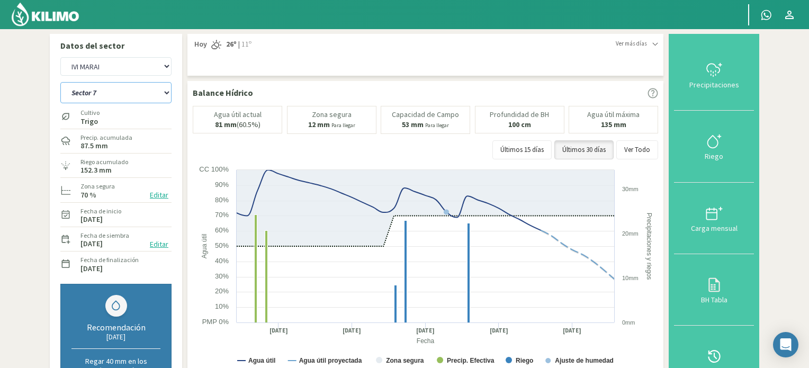
click at [166, 93] on select "Sector 10 Sector 11 Sector 12 Sector 13 Sector 14 Sector 5 Sector 6 Sector 7 Se…" at bounding box center [115, 92] width 111 height 21
click at [60, 82] on select "Sector 10 Sector 11 Sector 12 Sector 13 Sector 14 Sector 5 Sector 6 Sector 7 Se…" at bounding box center [115, 92] width 111 height 21
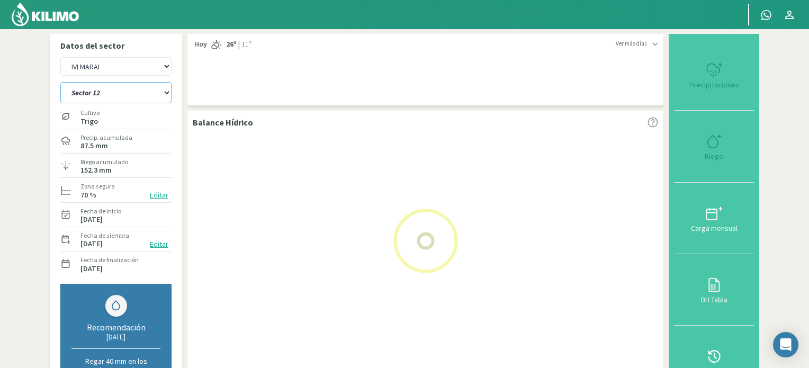
select select "67: Object"
select select "21: Object"
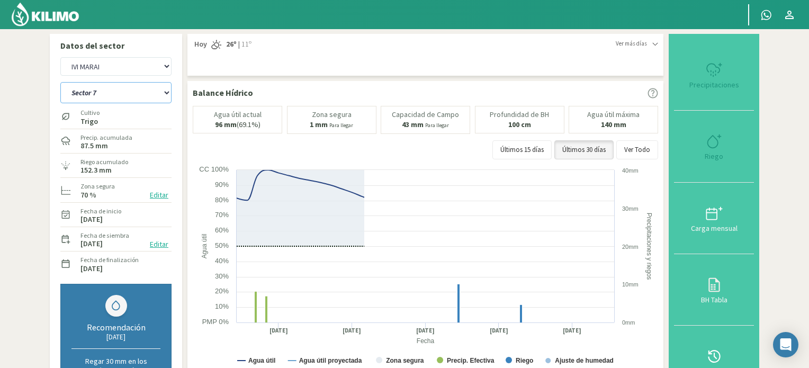
select select "72: Object"
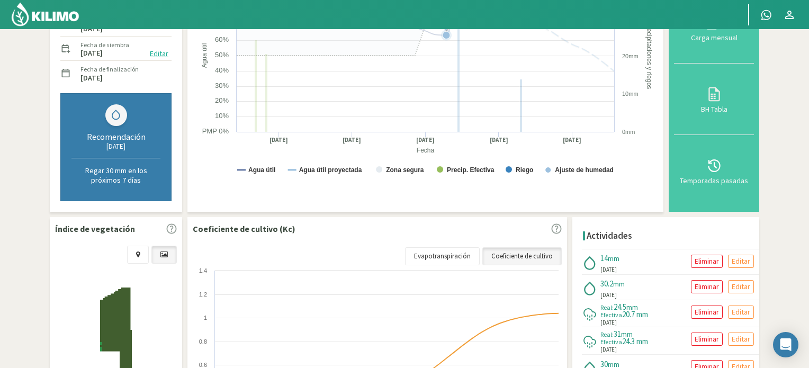
scroll to position [212, 0]
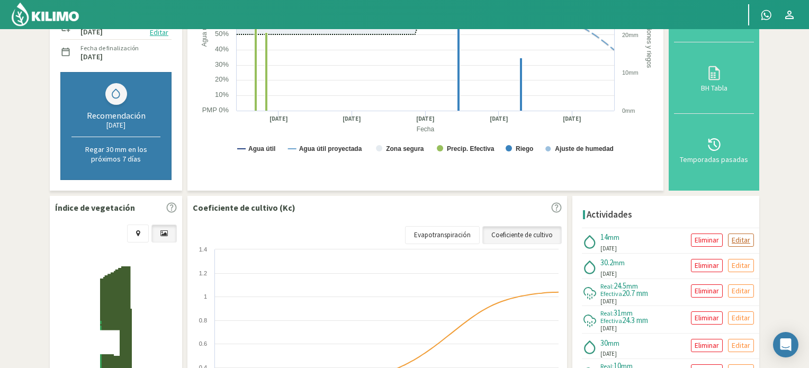
click at [732, 238] on p "Editar" at bounding box center [741, 240] width 19 height 12
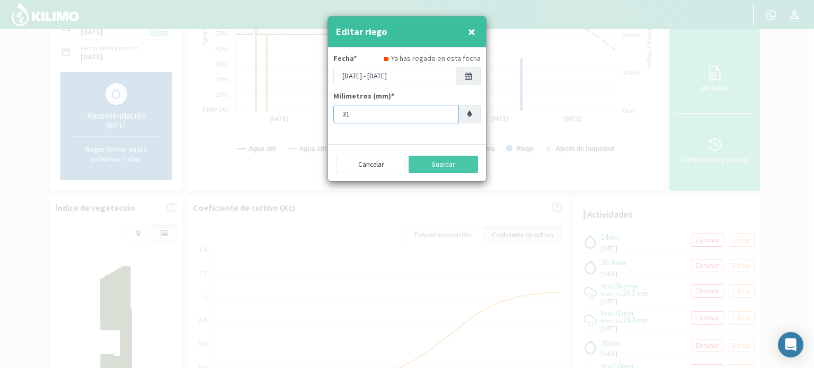
click at [445, 110] on input "31" at bounding box center [396, 114] width 126 height 19
click at [447, 118] on input "30" at bounding box center [396, 114] width 126 height 19
type input "29"
click at [447, 118] on input "29" at bounding box center [396, 114] width 126 height 19
click at [460, 168] on button "Guardar" at bounding box center [443, 165] width 70 height 18
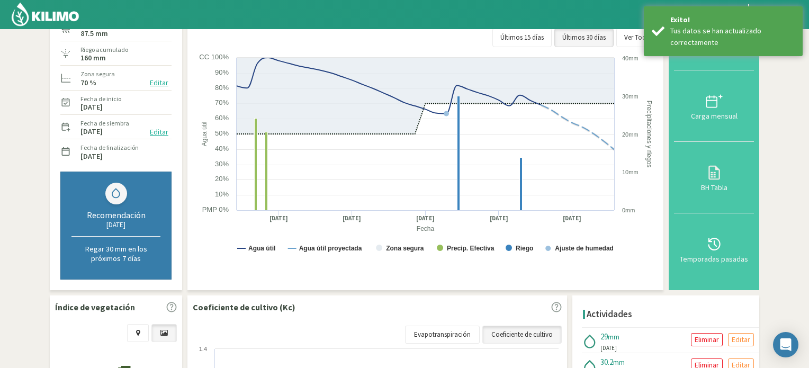
scroll to position [53, 0]
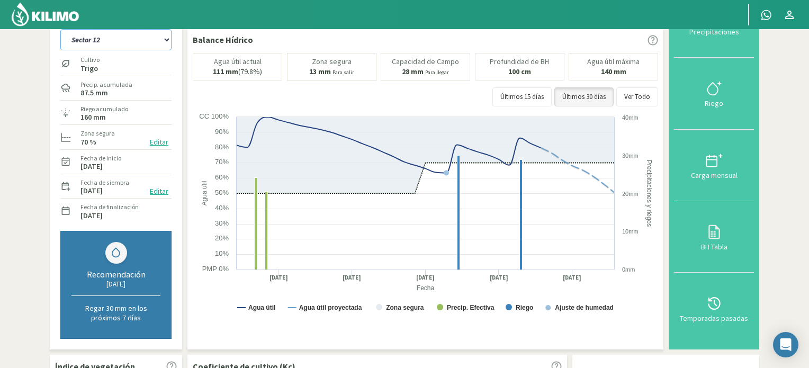
click at [168, 41] on select "Sector 10 Sector 11 Sector 12 Sector 13 Sector 14 Sector 5 Sector 6 Sector 7 Se…" at bounding box center [115, 39] width 111 height 21
click at [60, 29] on select "Sector 10 Sector 11 Sector 12 Sector 13 Sector 14 Sector 5 Sector 6 Sector 7 Se…" at bounding box center [115, 39] width 111 height 21
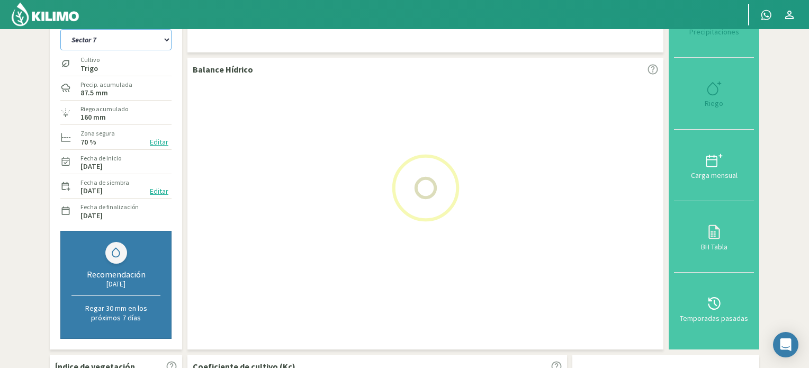
select select "72: Object"
select select "24: Object"
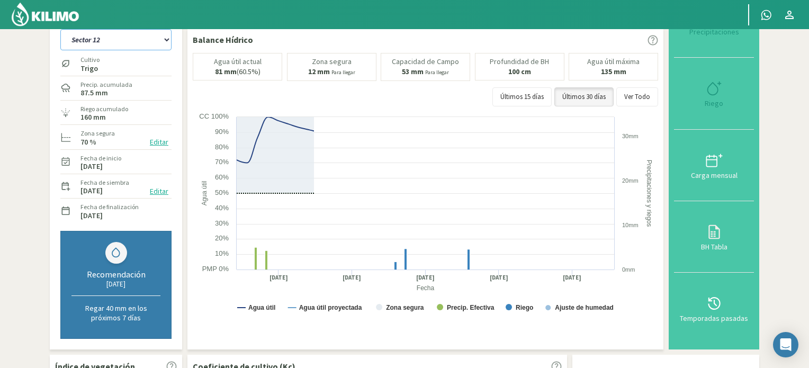
select select "87: Object"
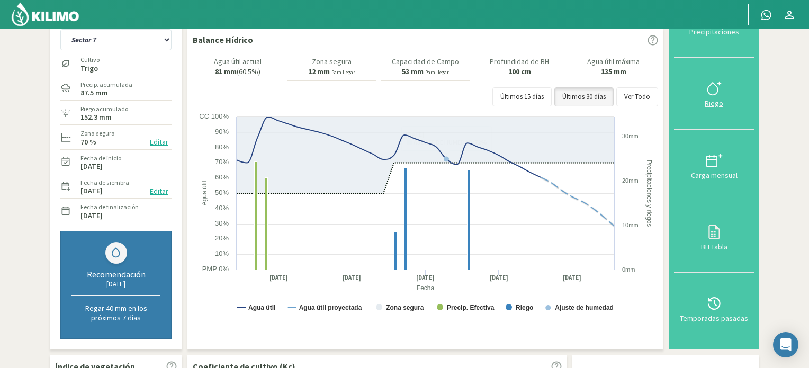
click at [707, 87] on icon at bounding box center [714, 88] width 17 height 17
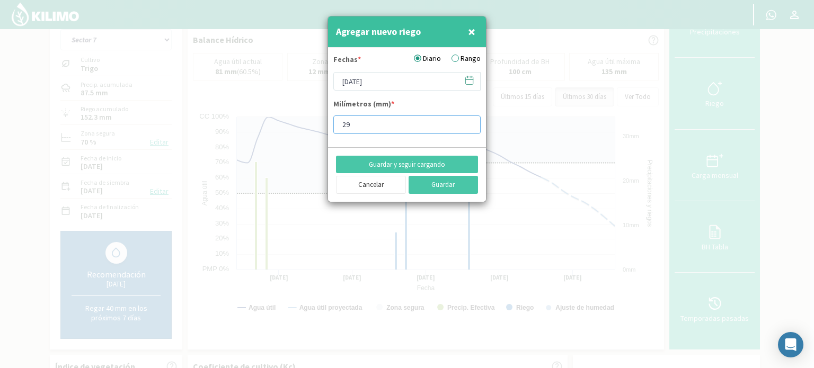
type input "29"
click at [467, 121] on input "29" at bounding box center [406, 124] width 147 height 19
click at [467, 79] on icon at bounding box center [469, 79] width 7 height 0
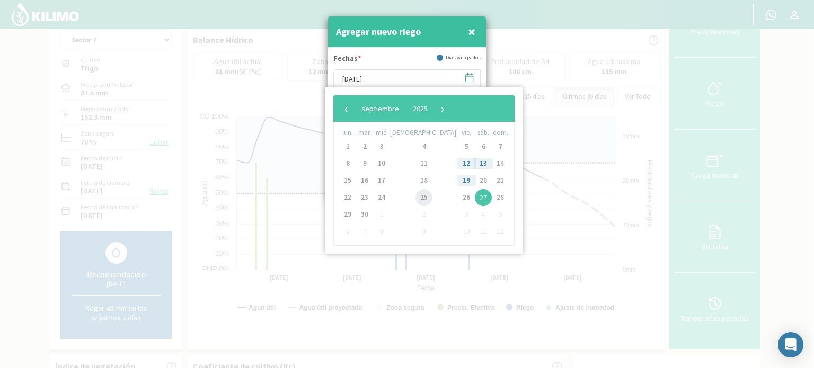
click at [415, 197] on span "25" at bounding box center [423, 197] width 17 height 17
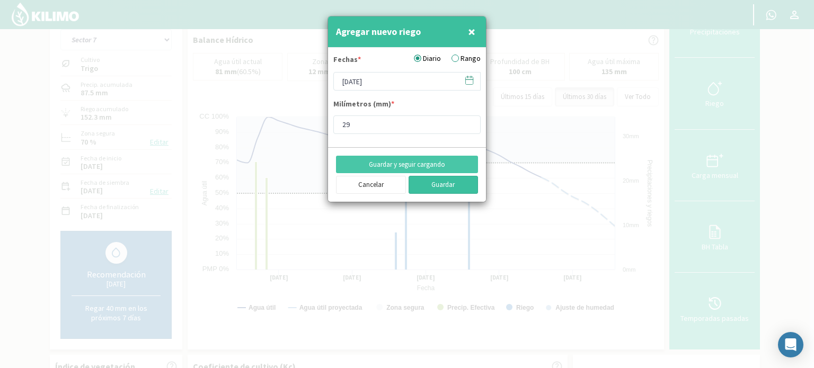
click at [441, 189] on button "Guardar" at bounding box center [443, 185] width 70 height 18
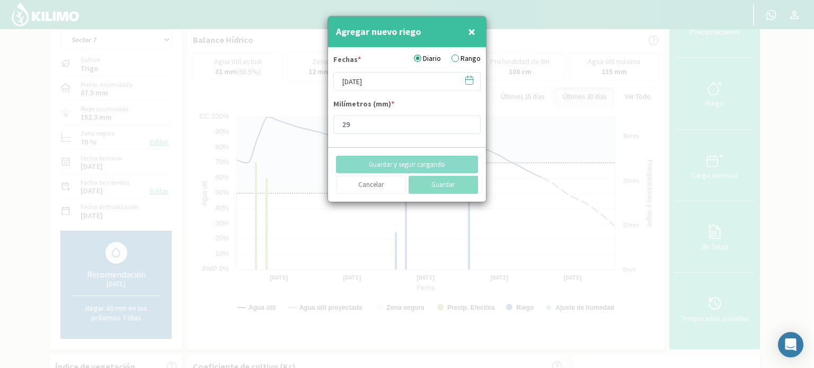
type input "[DATE]"
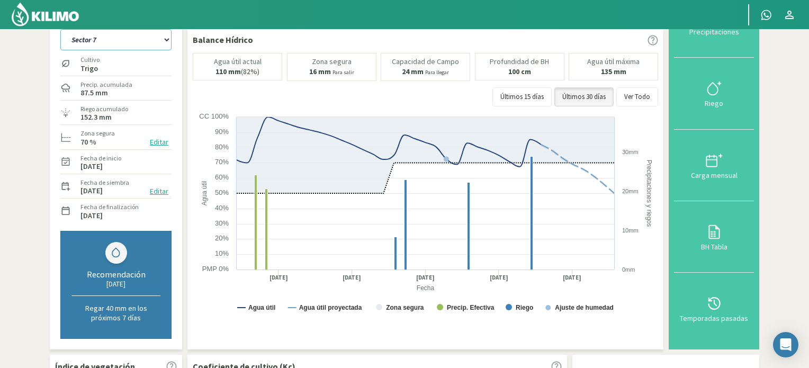
click at [169, 40] on select "Sector 10 Sector 11 Sector 12 Sector 13 Sector 14 Sector 5 Sector 6 Sector 7 Se…" at bounding box center [115, 39] width 111 height 21
click at [60, 29] on select "Sector 10 Sector 11 Sector 12 Sector 13 Sector 14 Sector 5 Sector 6 Sector 7 Se…" at bounding box center [115, 39] width 111 height 21
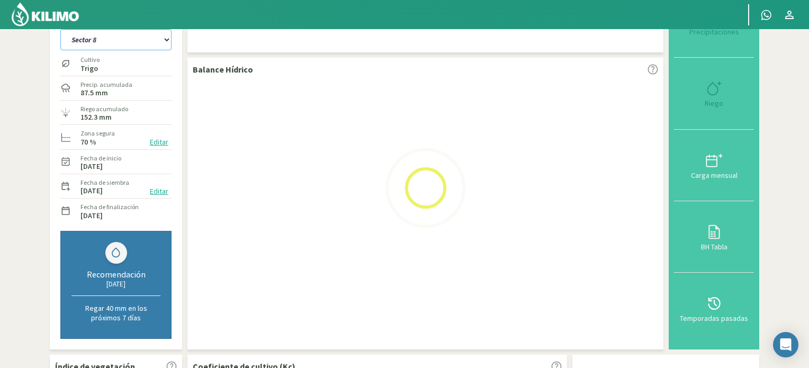
select select "87: Object"
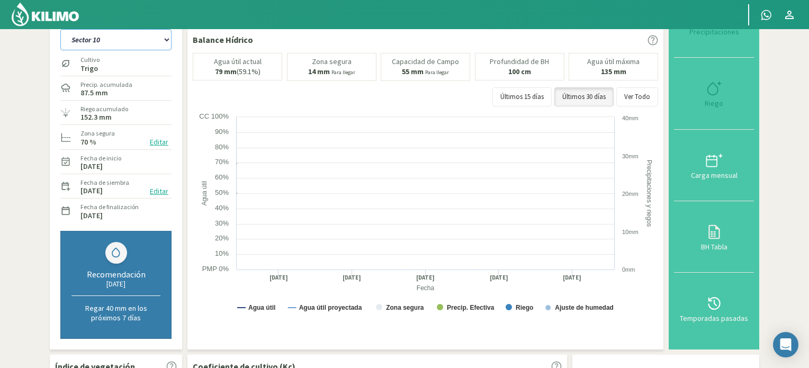
select select "27: Object"
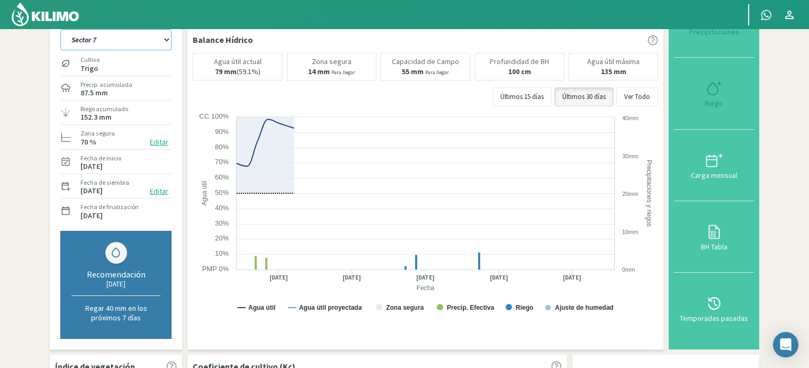
select select "98: Object"
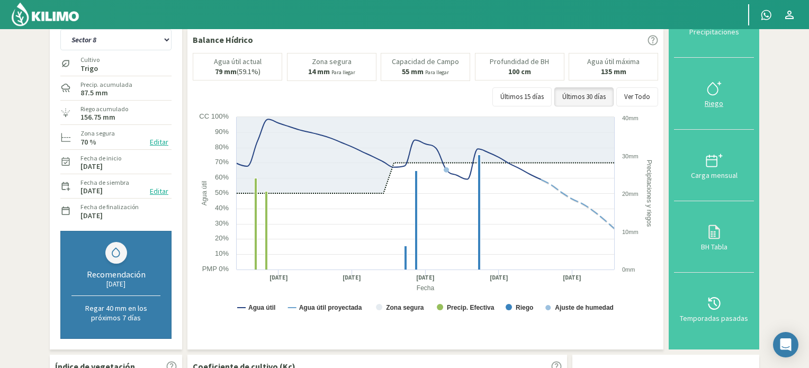
click at [717, 94] on icon at bounding box center [713, 89] width 10 height 12
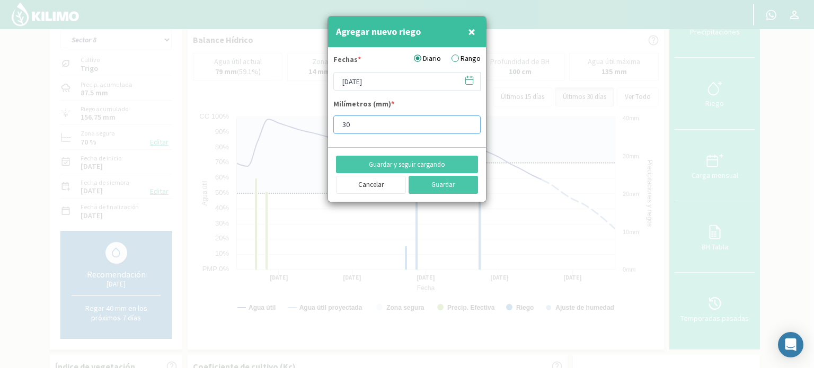
click at [466, 126] on input "30" at bounding box center [406, 124] width 147 height 19
click at [466, 126] on input "29" at bounding box center [406, 124] width 147 height 19
click at [466, 126] on input "28" at bounding box center [406, 124] width 147 height 19
click at [466, 126] on input "27" at bounding box center [406, 124] width 147 height 19
click at [466, 126] on input "26" at bounding box center [406, 124] width 147 height 19
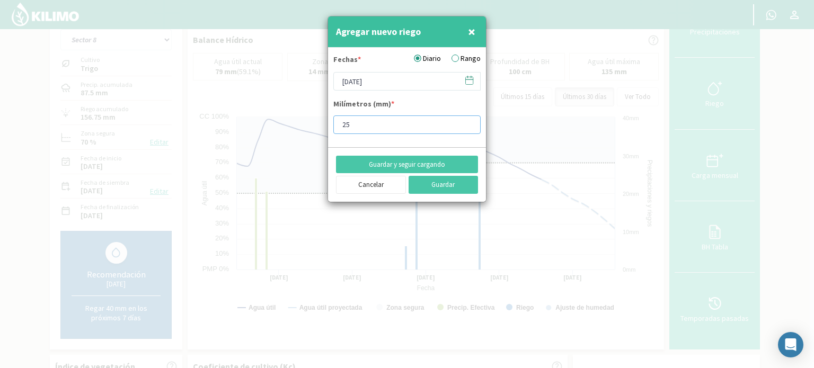
click at [466, 126] on input "25" at bounding box center [406, 124] width 147 height 19
click at [466, 126] on input "24" at bounding box center [406, 124] width 147 height 19
type input "23"
click at [466, 126] on input "23" at bounding box center [406, 124] width 147 height 19
click at [472, 82] on icon at bounding box center [469, 80] width 10 height 10
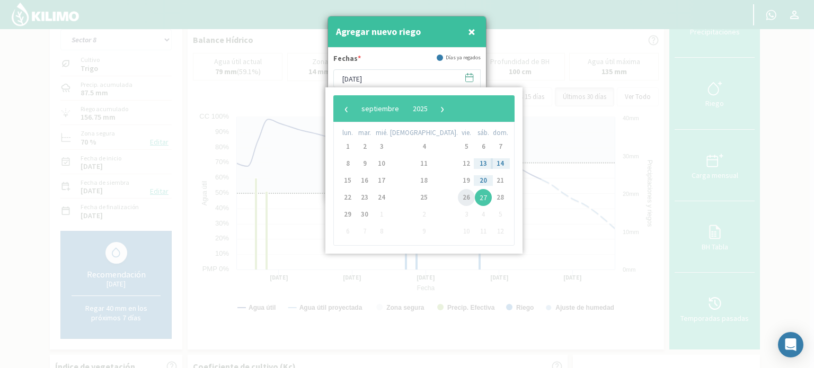
click at [458, 195] on span "26" at bounding box center [466, 197] width 17 height 17
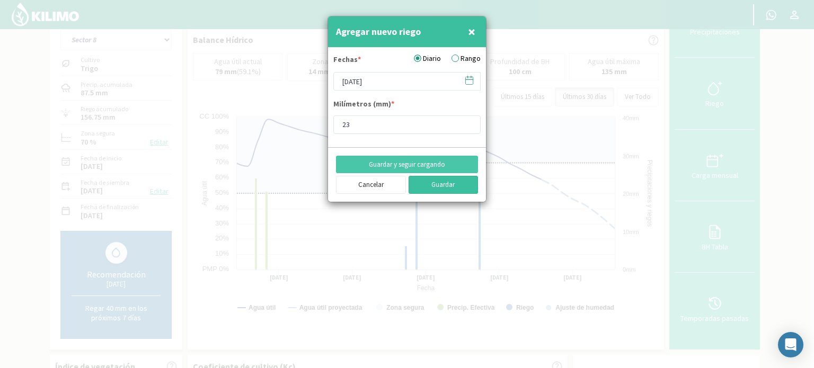
click at [424, 186] on button "Guardar" at bounding box center [443, 185] width 70 height 18
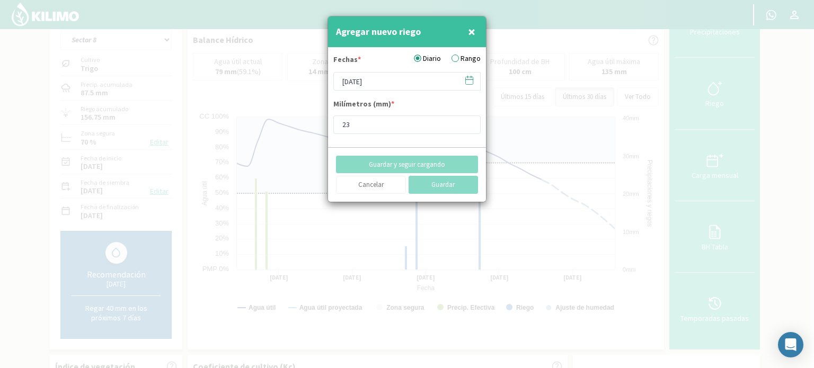
type input "[DATE]"
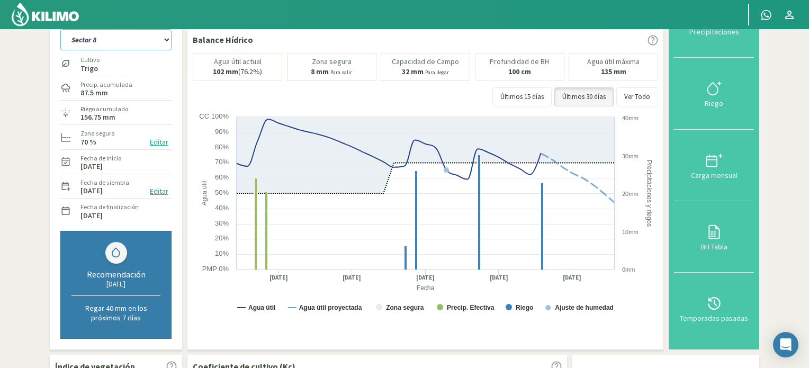
click at [167, 40] on select "Sector 10 Sector 11 Sector 12 Sector 13 Sector 14 Sector 5 Sector 6 Sector 7 Se…" at bounding box center [115, 39] width 111 height 21
click at [60, 29] on select "Sector 10 Sector 11 Sector 12 Sector 13 Sector 14 Sector 5 Sector 6 Sector 7 Se…" at bounding box center [115, 39] width 111 height 21
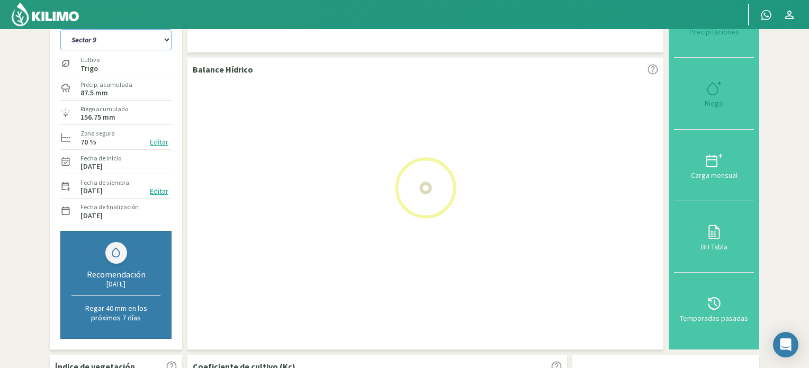
select select "98: Object"
select select "30: Object"
select select "109: Object"
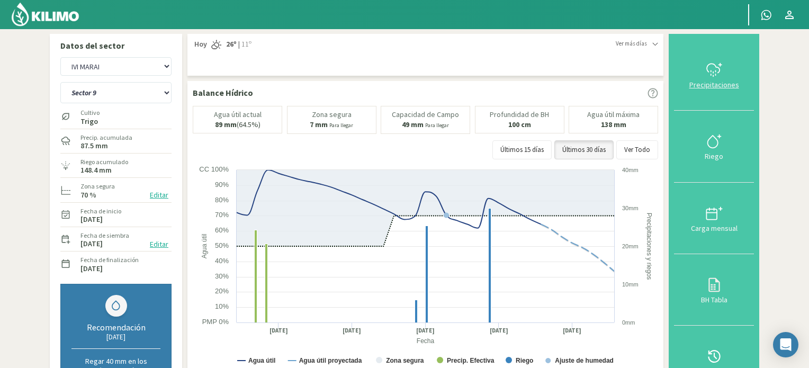
click at [713, 65] on icon at bounding box center [714, 69] width 17 height 17
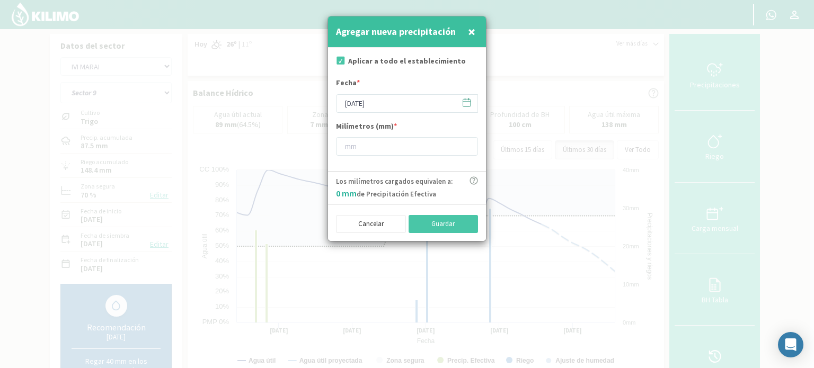
click at [470, 103] on icon at bounding box center [466, 102] width 10 height 10
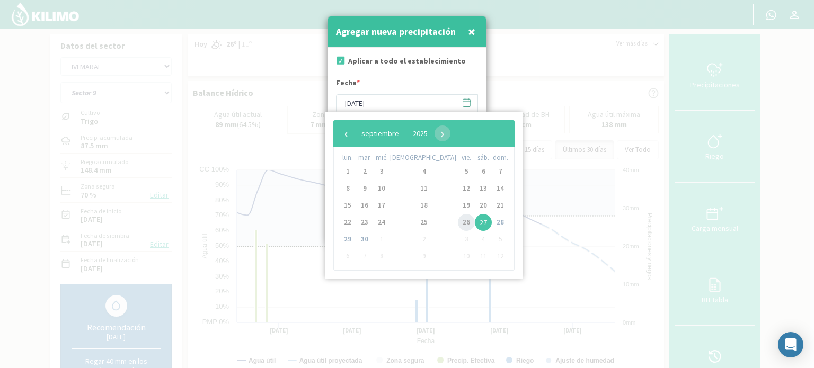
click at [458, 224] on span "26" at bounding box center [466, 222] width 17 height 17
type input "[DATE]"
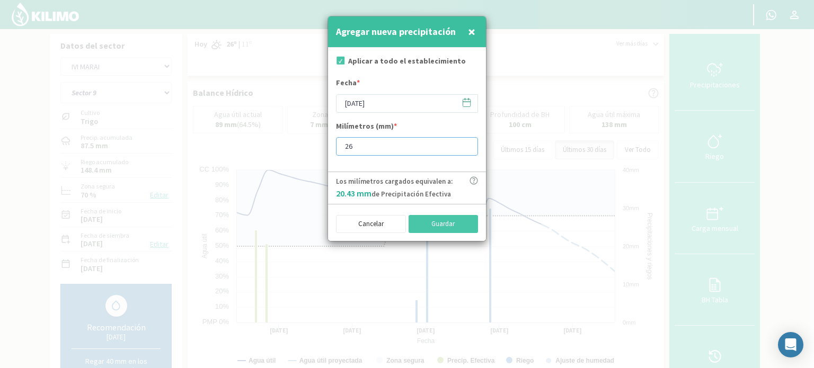
click at [465, 142] on input "26" at bounding box center [407, 146] width 142 height 19
click at [465, 142] on input "27" at bounding box center [407, 146] width 142 height 19
click at [465, 142] on input "28" at bounding box center [407, 146] width 142 height 19
click at [465, 142] on input "29" at bounding box center [407, 146] width 142 height 19
click at [465, 142] on input "30" at bounding box center [407, 146] width 142 height 19
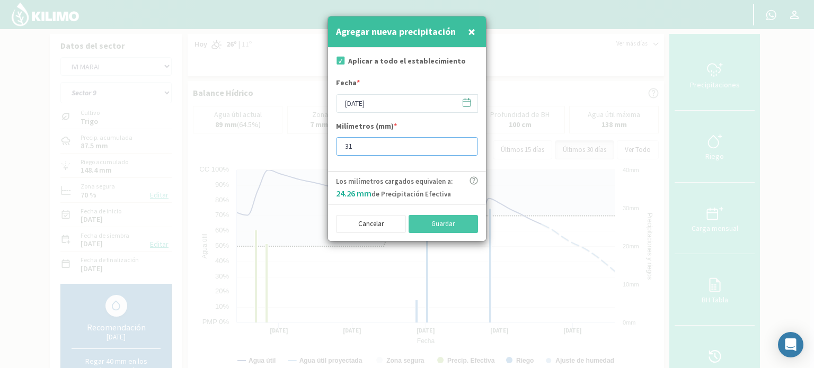
click at [465, 142] on input "31" at bounding box center [407, 146] width 142 height 19
click at [465, 141] on input "32" at bounding box center [407, 146] width 142 height 19
click at [465, 141] on input "33" at bounding box center [407, 146] width 142 height 19
click at [465, 141] on input "35" at bounding box center [407, 146] width 142 height 19
type input "36"
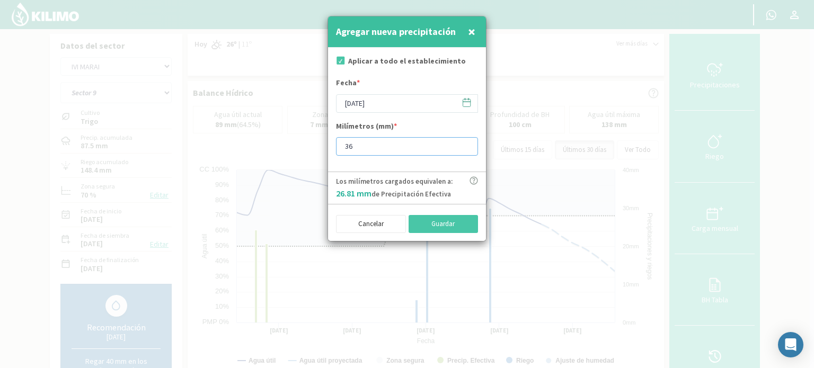
click at [465, 141] on input "36" at bounding box center [407, 146] width 142 height 19
click at [440, 225] on button "Guardar" at bounding box center [443, 224] width 70 height 18
type input "[DATE]"
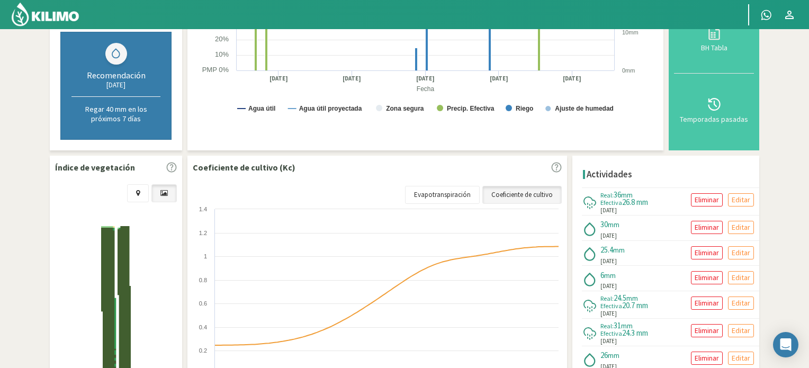
scroll to position [318, 0]
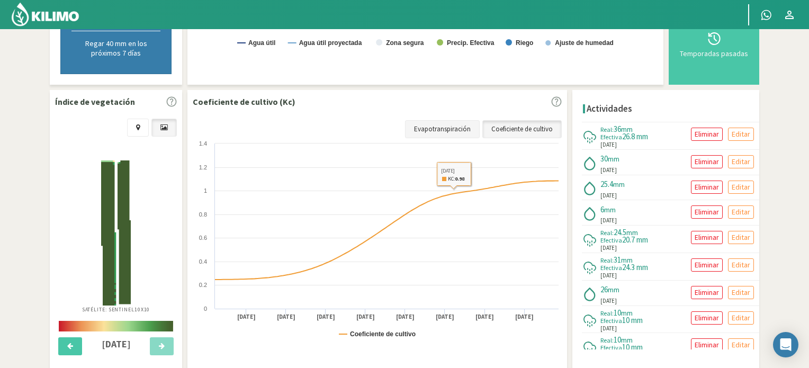
click at [459, 127] on link "Evapotranspiración" at bounding box center [442, 129] width 75 height 18
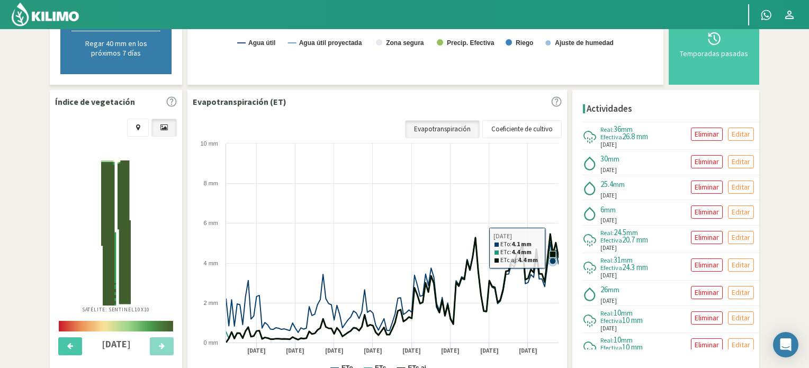
click at [552, 251] on icon at bounding box center [553, 254] width 6 height 6
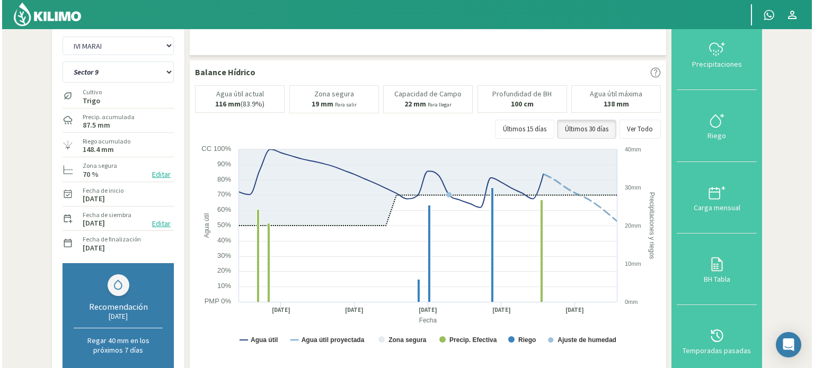
scroll to position [0, 0]
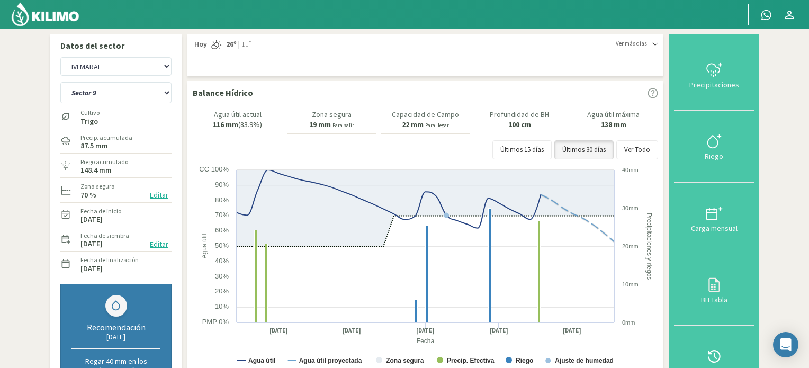
click at [59, 18] on img at bounding box center [45, 14] width 69 height 25
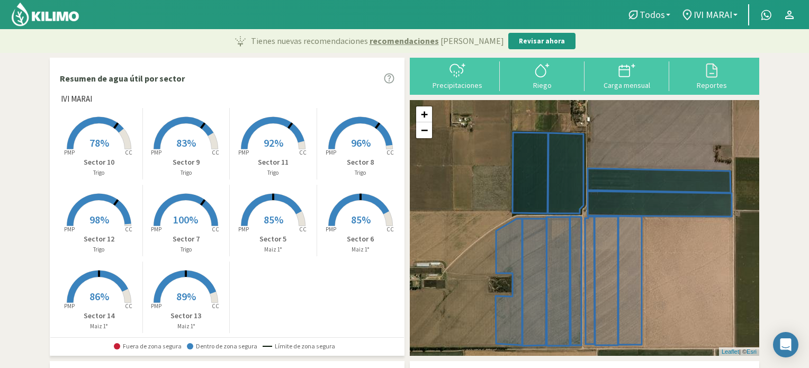
click at [671, 14] on b at bounding box center [668, 15] width 4 height 2
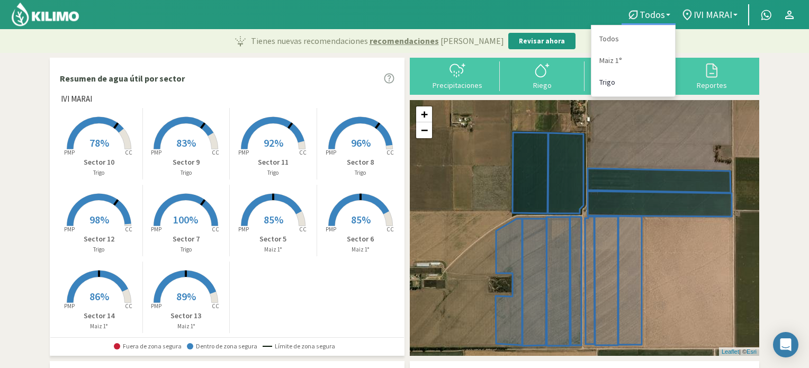
click at [611, 79] on link "Trigo" at bounding box center [634, 83] width 84 height 22
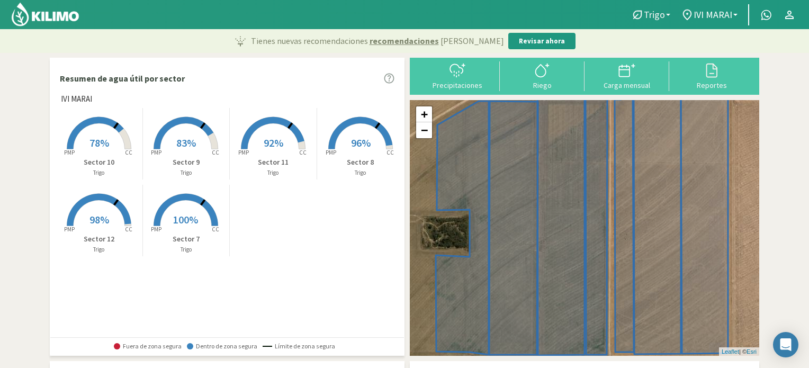
click at [668, 14] on b at bounding box center [668, 15] width 4 height 2
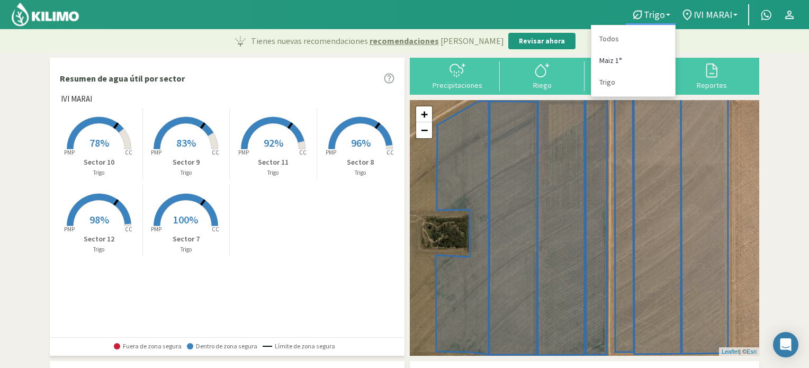
click at [613, 60] on link "Maiz 1°" at bounding box center [634, 61] width 84 height 22
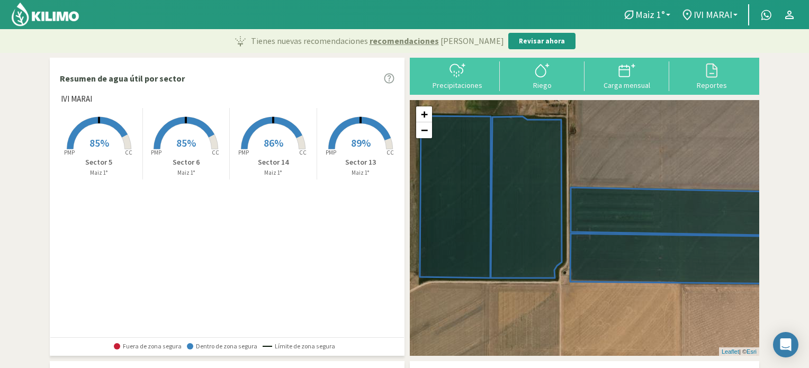
click at [102, 136] on span "85%" at bounding box center [100, 142] width 20 height 13
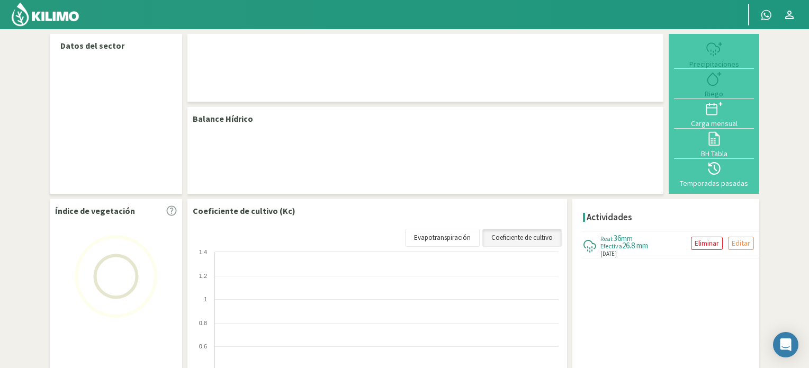
select select "5: Object"
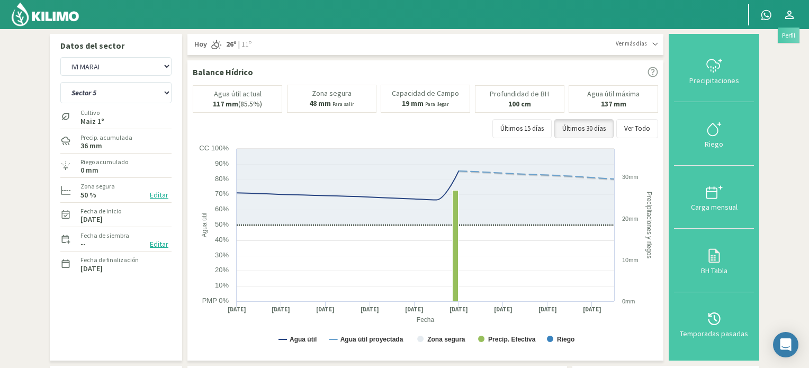
click at [791, 12] on icon at bounding box center [790, 15] width 8 height 8
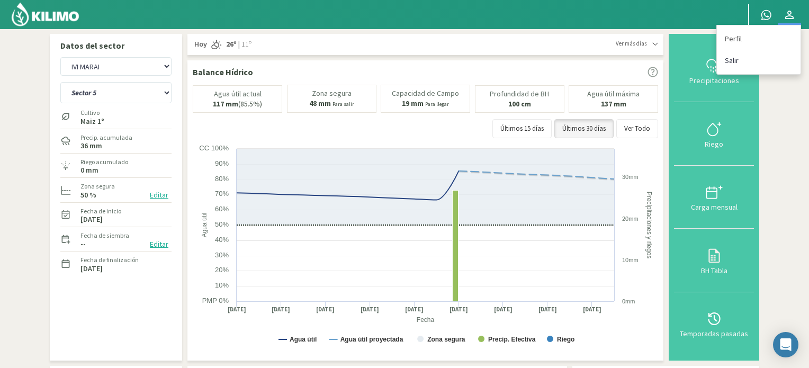
click at [733, 58] on link "Salir" at bounding box center [759, 61] width 84 height 22
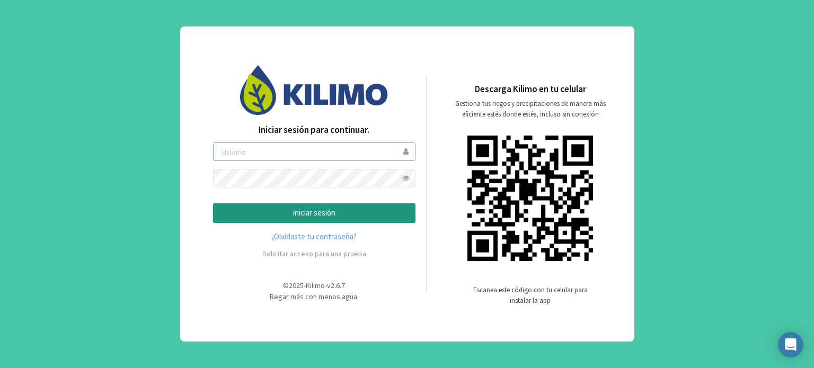
type input "boccolini"
